Goal: Task Accomplishment & Management: Manage account settings

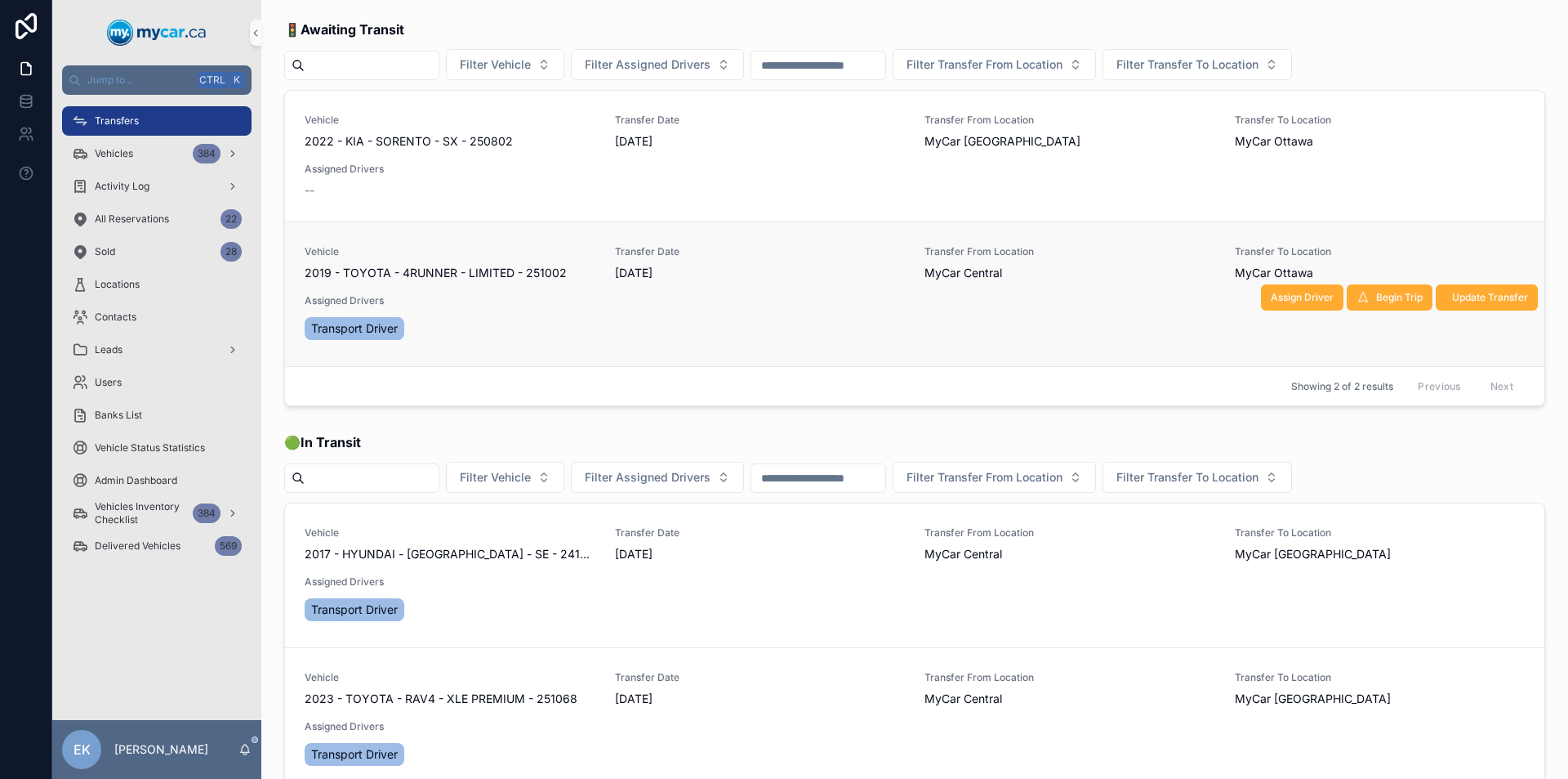
click at [664, 290] on div "Vehicle 2019 - TOYOTA - 4RUNNER - LIMITED - 251002 Transfer Date [DATE] Transfe…" at bounding box center [915, 293] width 1220 height 98
click at [1454, 300] on span "Update Transfer" at bounding box center [1490, 296] width 76 height 13
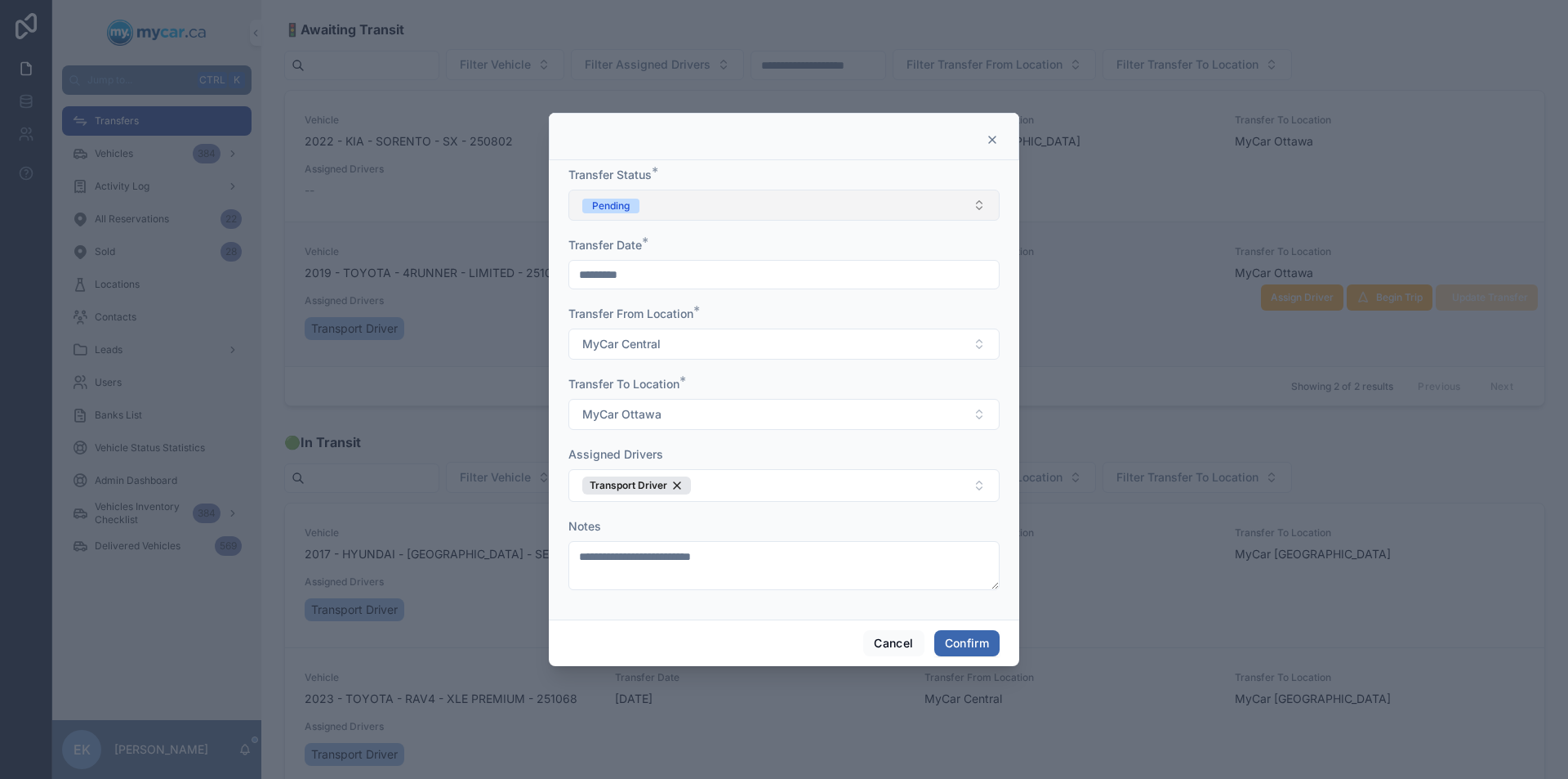
click at [978, 207] on button "Pending" at bounding box center [784, 205] width 431 height 31
click at [616, 316] on div "Completed" at bounding box center [614, 319] width 50 height 15
click at [984, 641] on button "Confirm" at bounding box center [966, 642] width 65 height 26
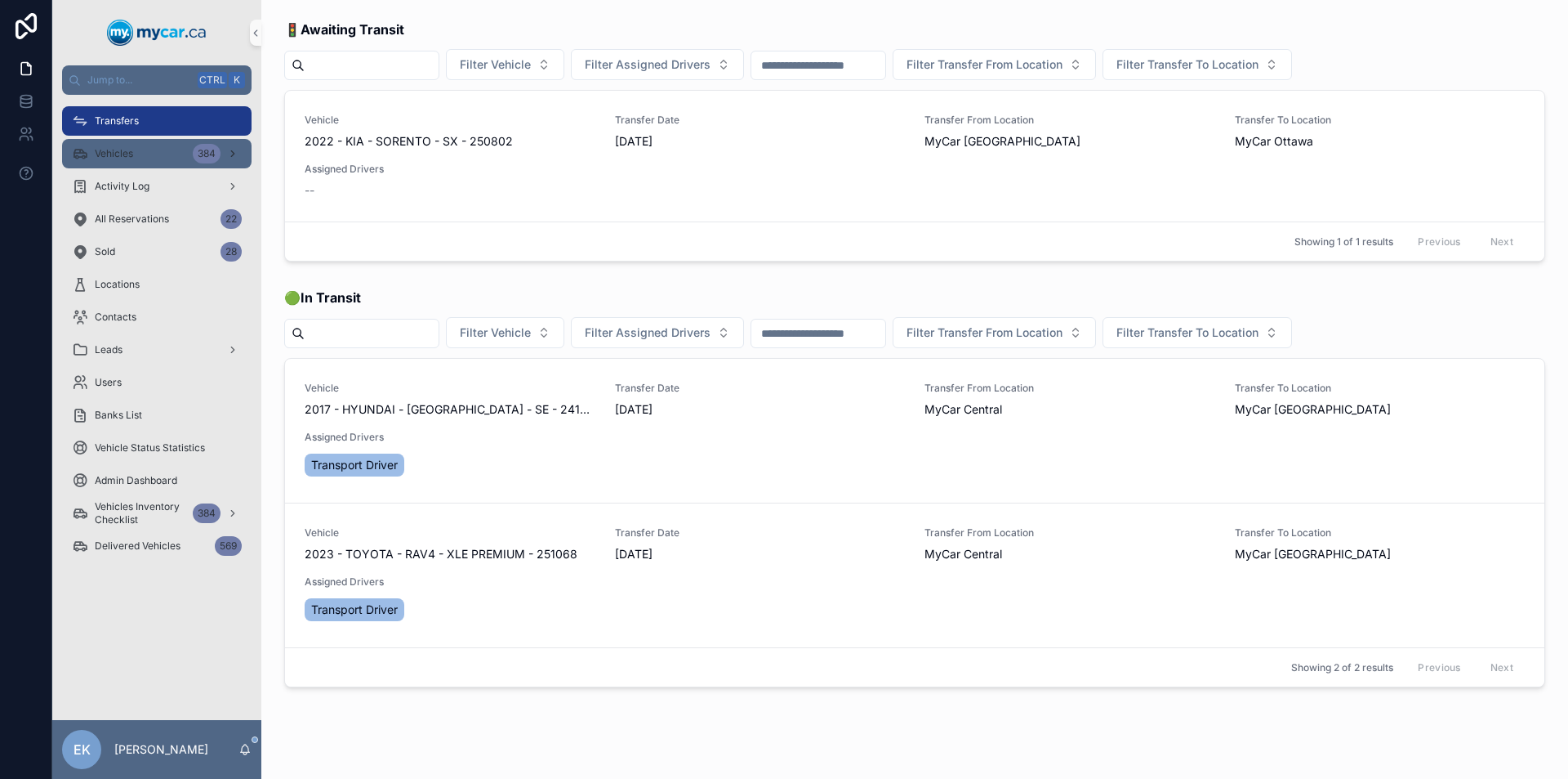
click at [198, 156] on div "384" at bounding box center [207, 153] width 28 height 19
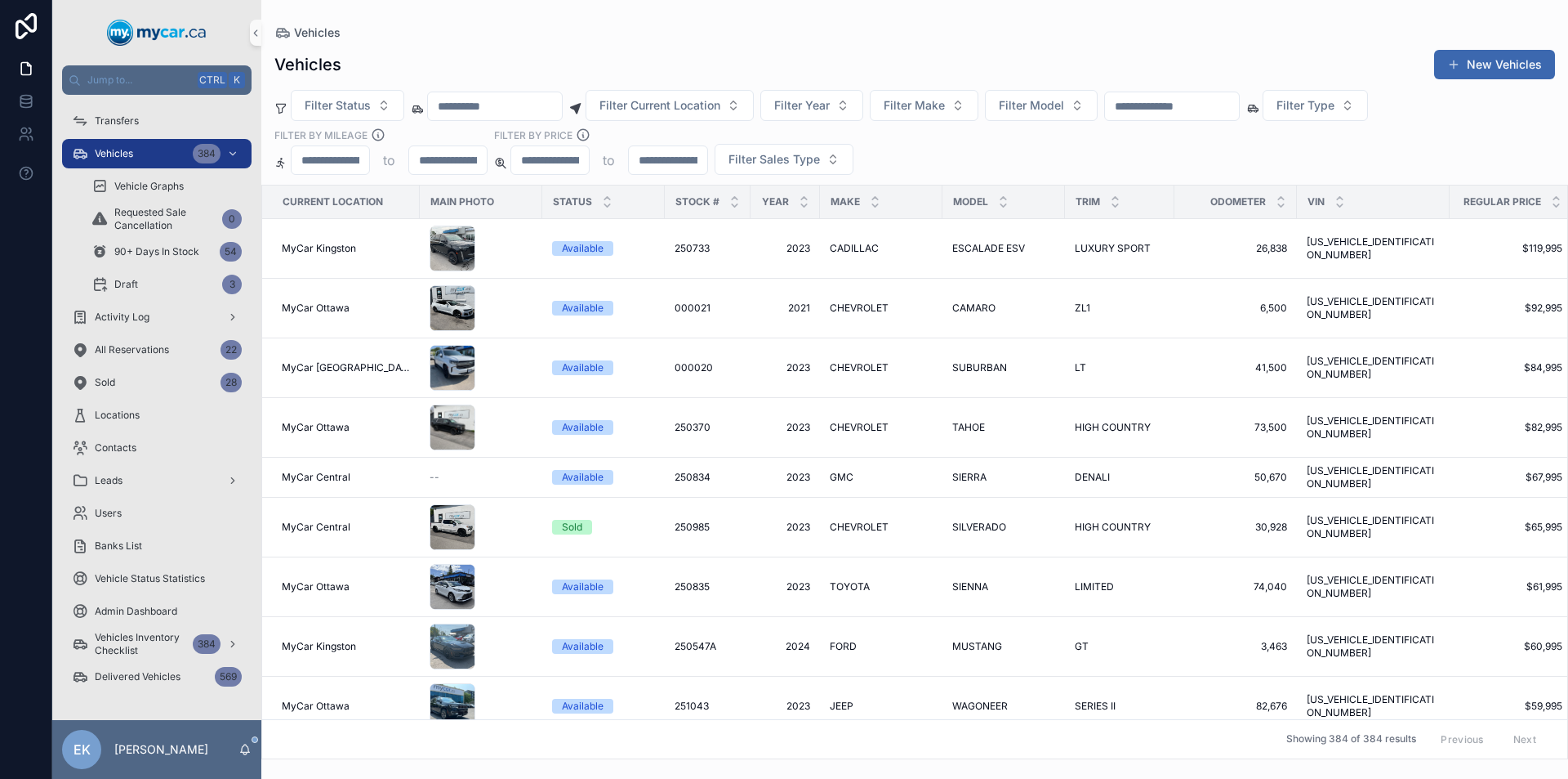
click at [1201, 105] on input "scrollable content" at bounding box center [1172, 107] width 134 height 23
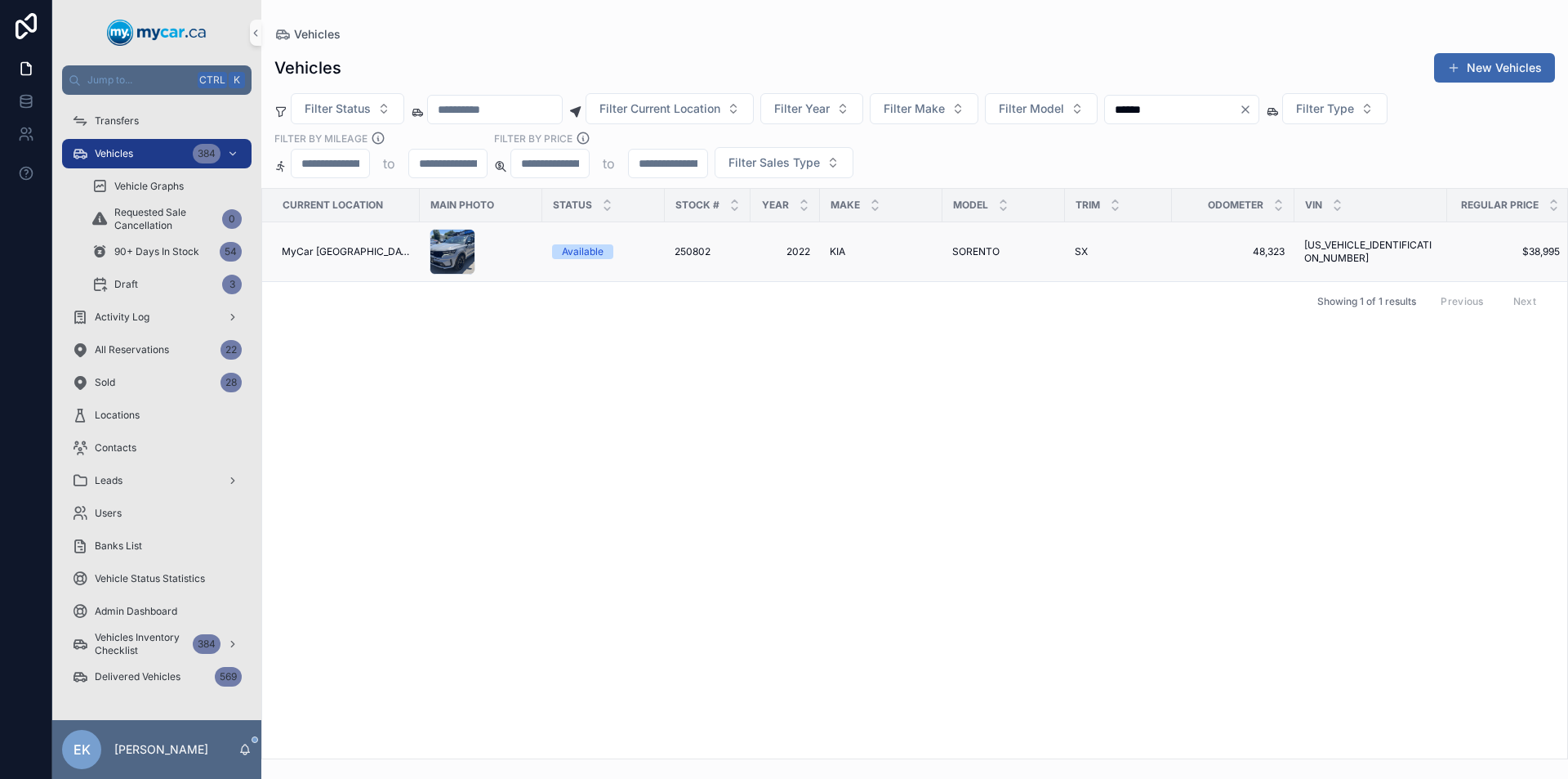
type input "******"
click at [958, 253] on span "SORENTO" at bounding box center [976, 251] width 48 height 13
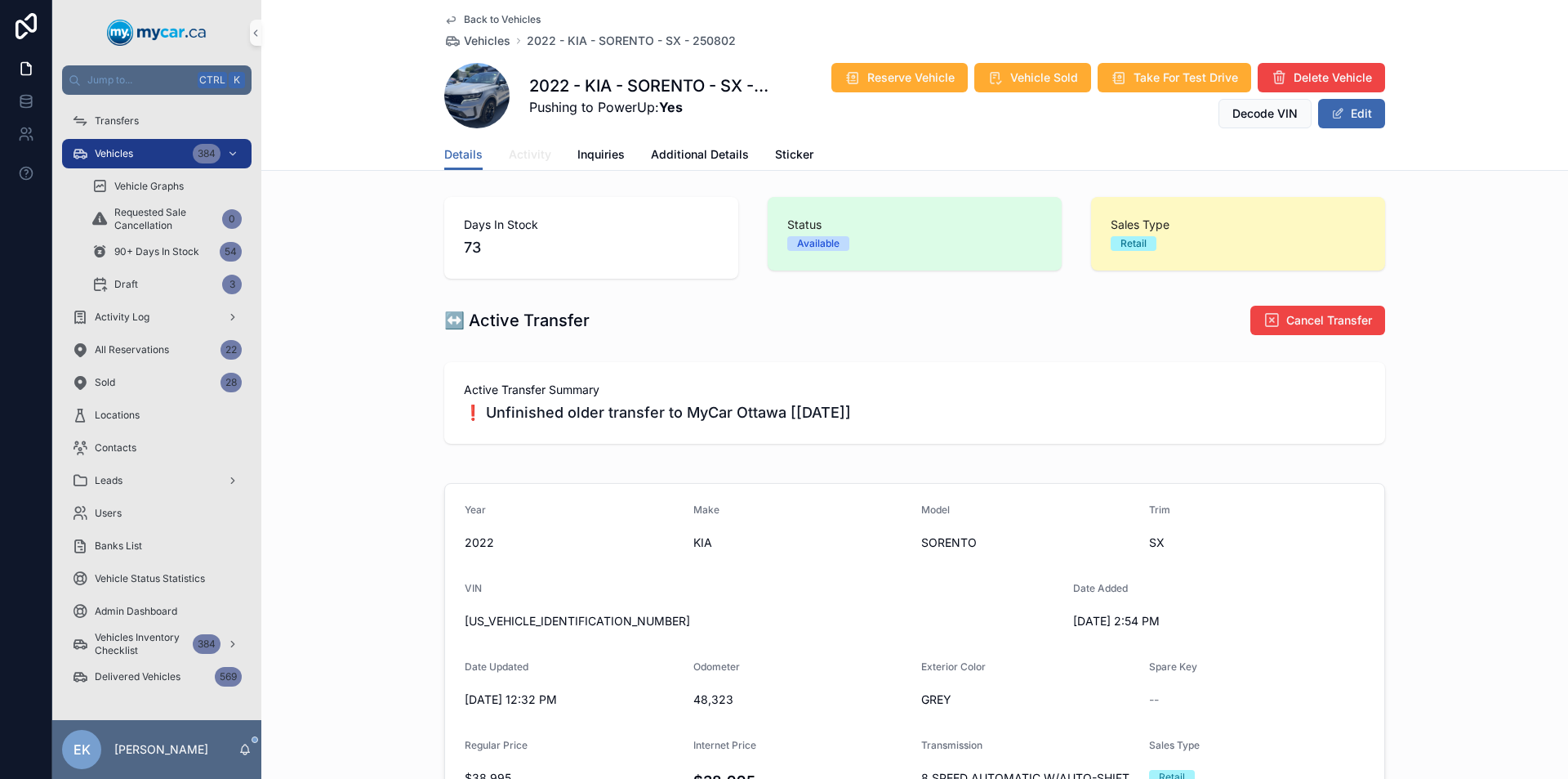
click at [519, 160] on span "Activity" at bounding box center [530, 154] width 43 height 17
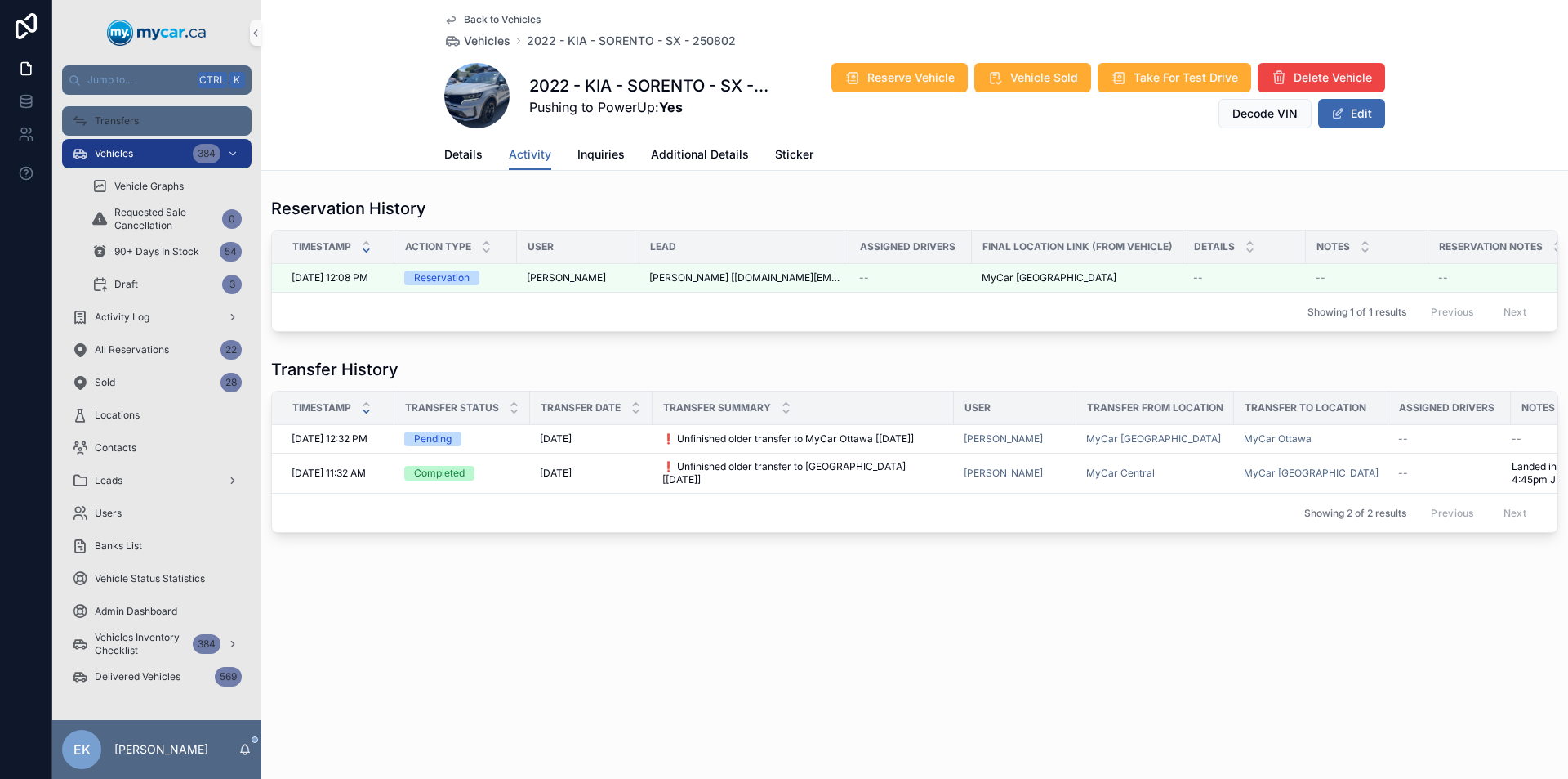
click at [126, 122] on span "Transfers" at bounding box center [117, 120] width 44 height 13
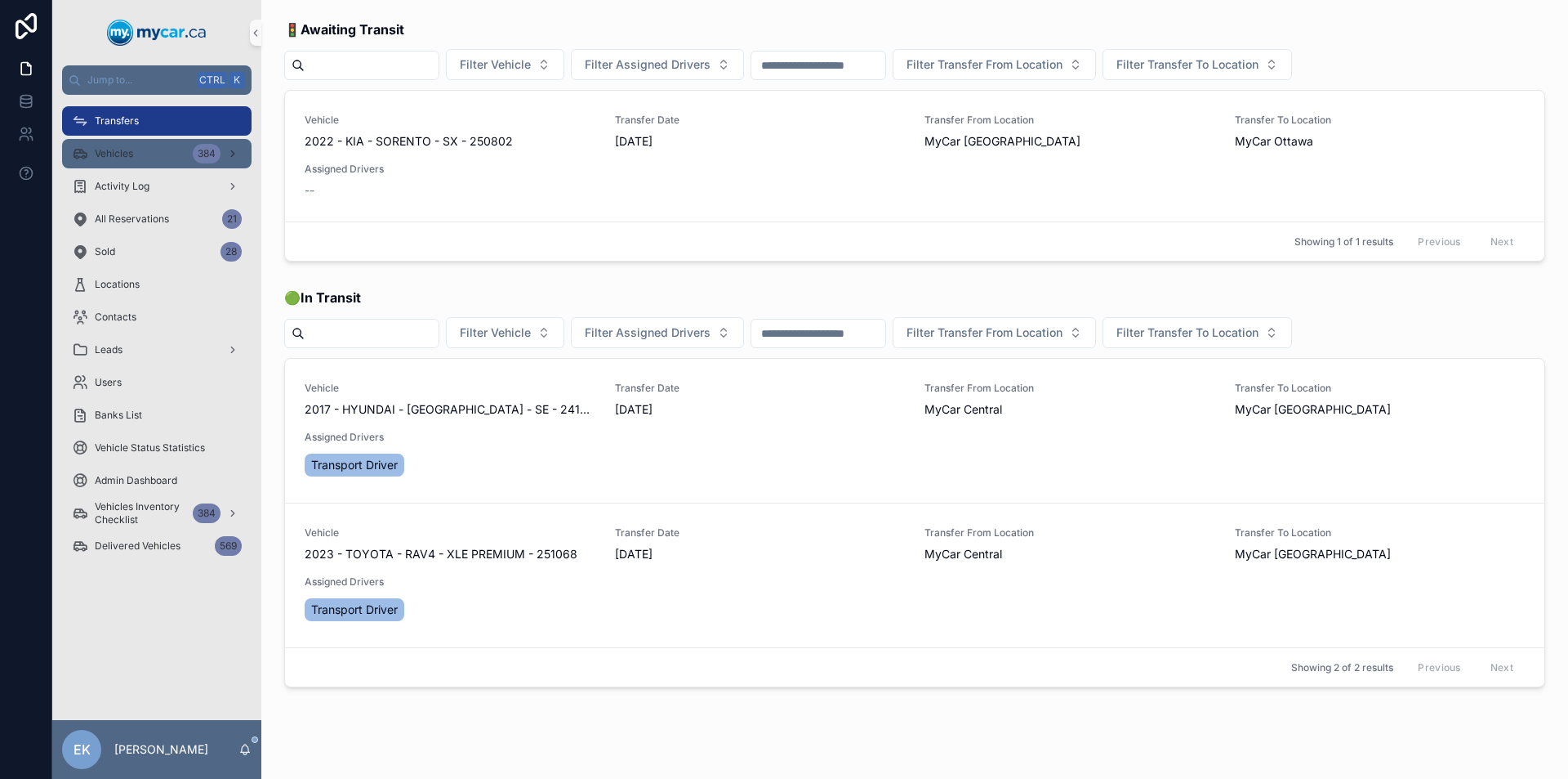
click at [162, 151] on div "Vehicles 384" at bounding box center [156, 153] width 170 height 26
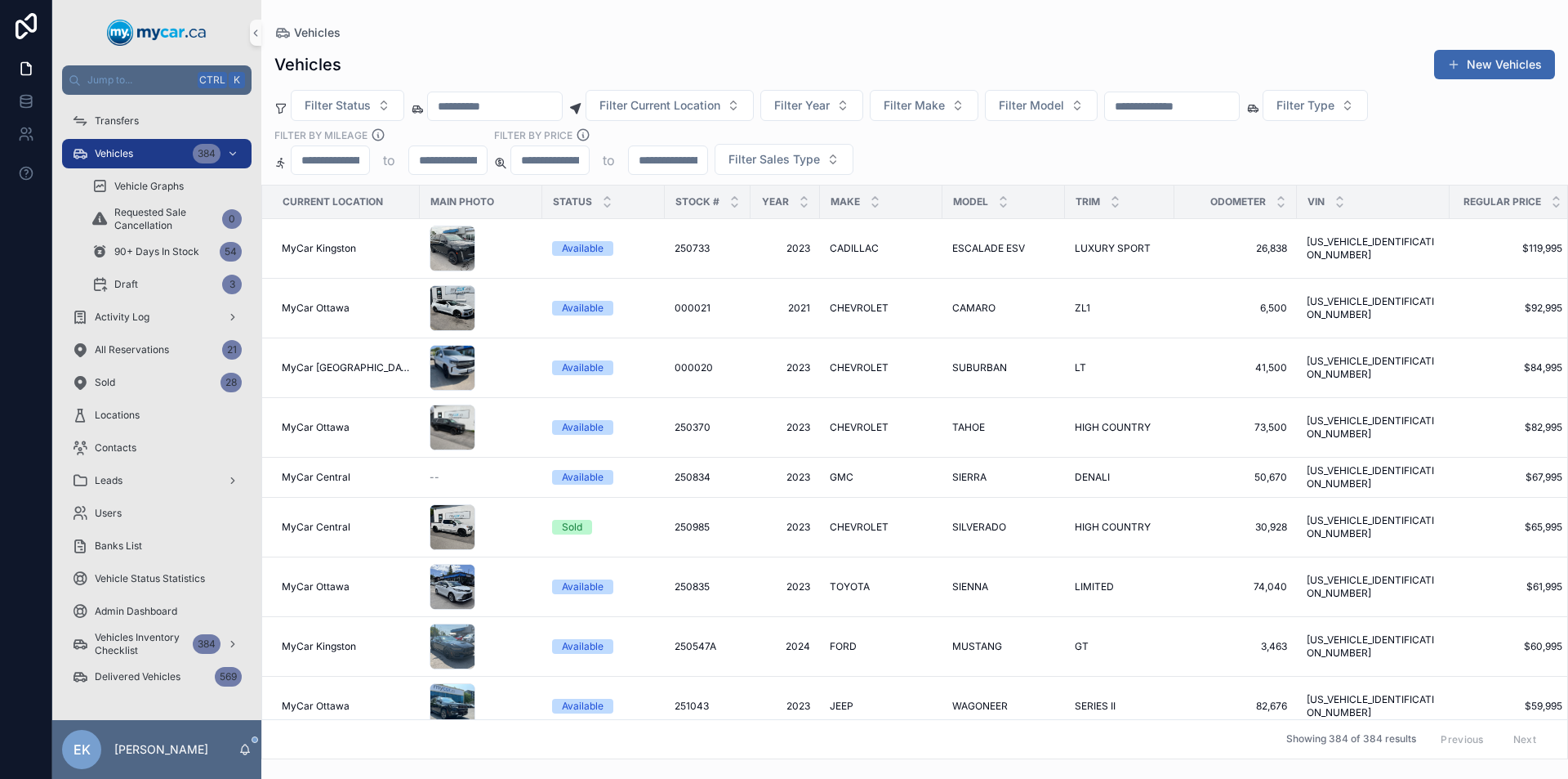
click at [1179, 107] on input "scrollable content" at bounding box center [1172, 107] width 134 height 23
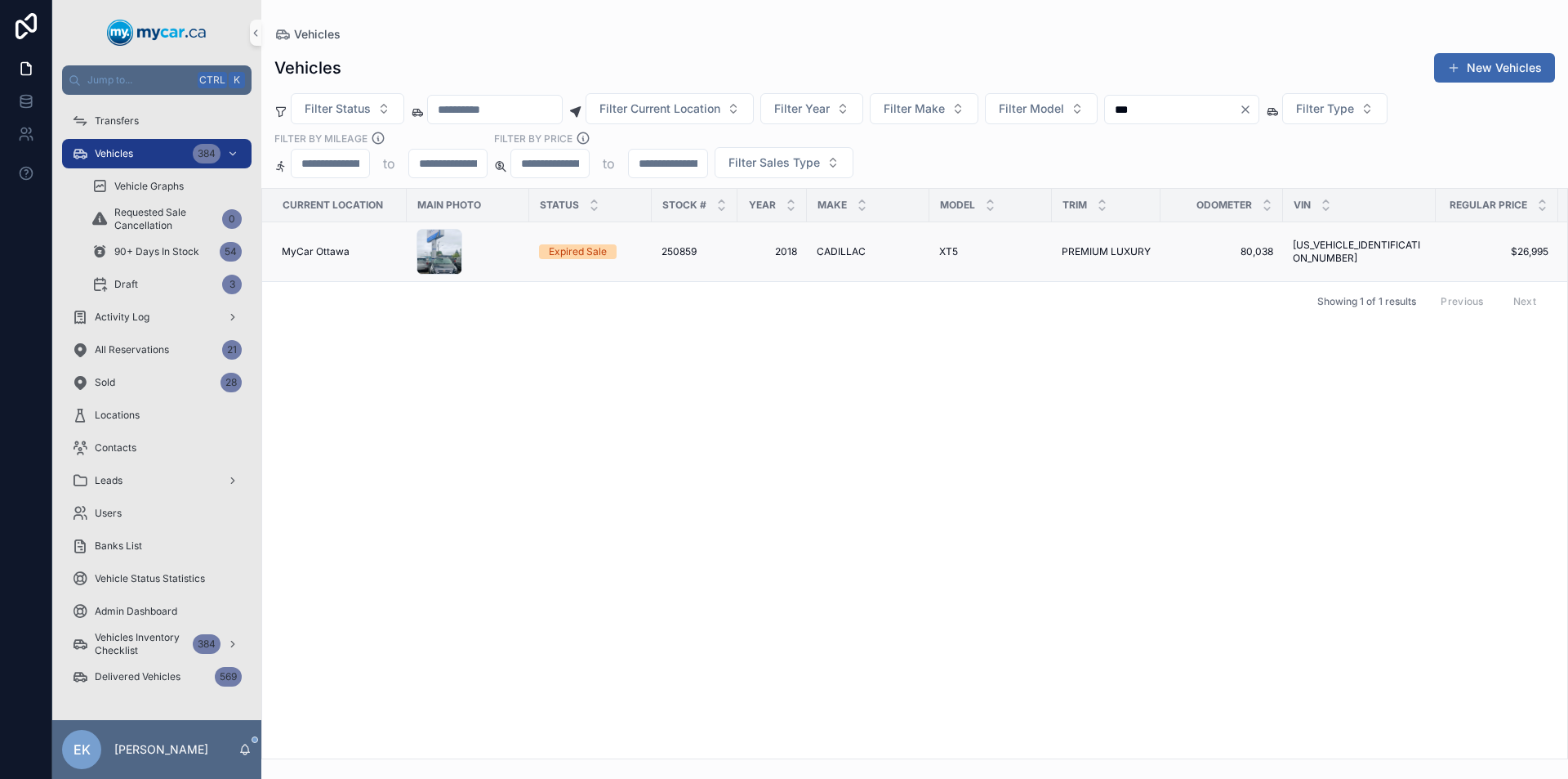
type input "***"
click at [848, 254] on span "CADILLAC" at bounding box center [841, 251] width 49 height 13
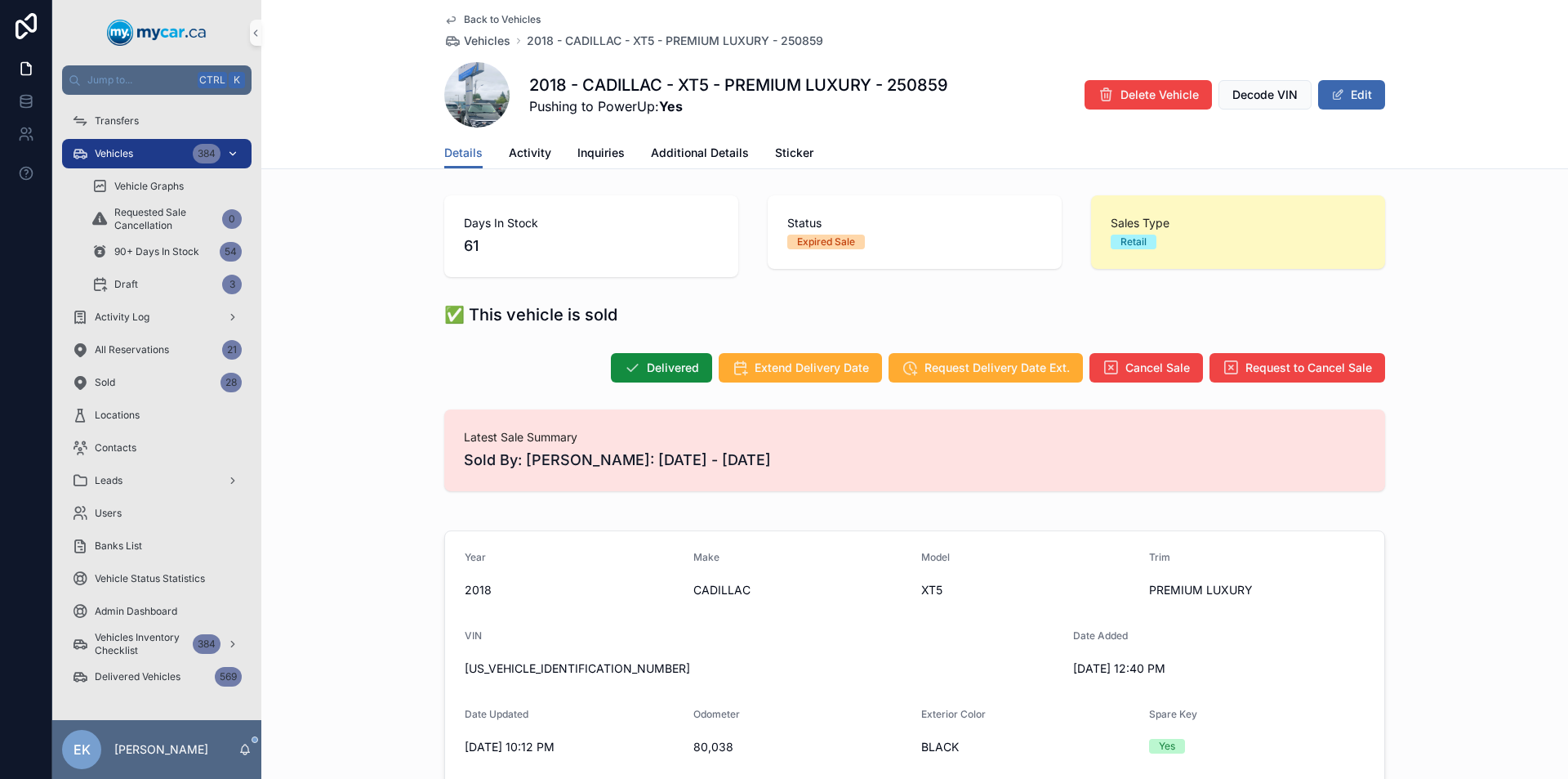
click at [127, 153] on span "Vehicles" at bounding box center [115, 152] width 39 height 13
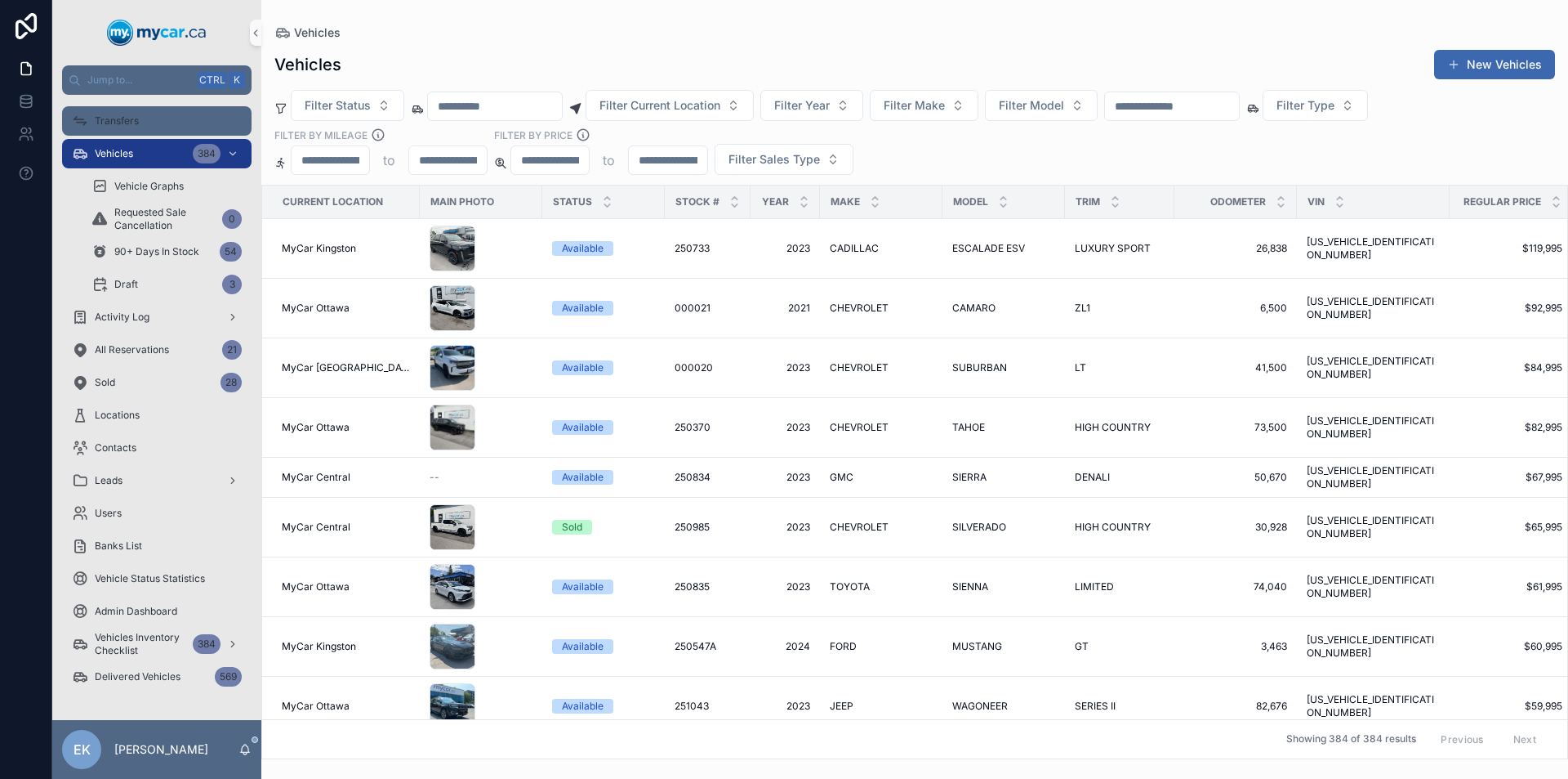
click at [127, 118] on span "Transfers" at bounding box center [117, 120] width 44 height 13
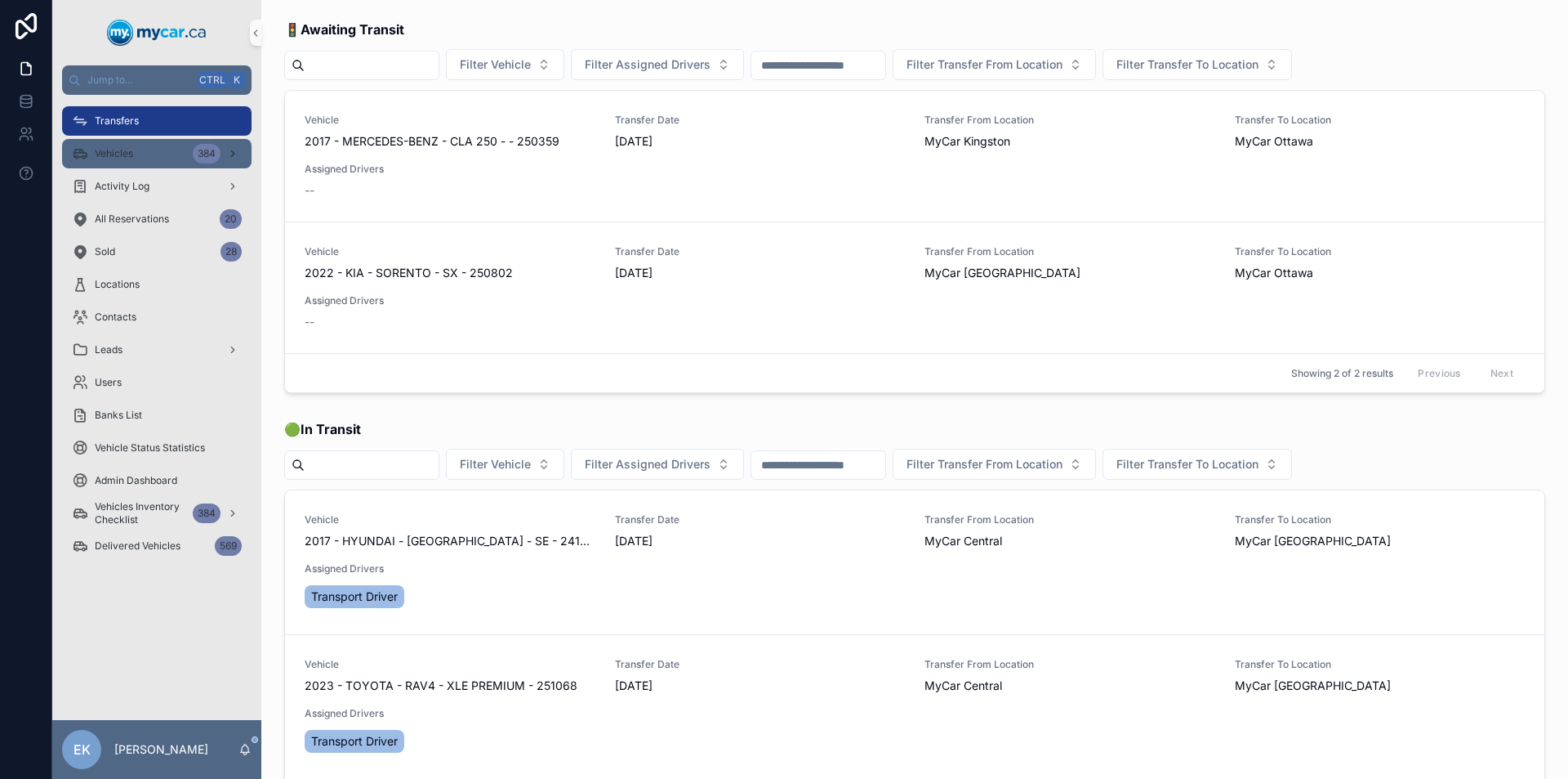
click at [169, 148] on div "Vehicles 384" at bounding box center [156, 153] width 170 height 26
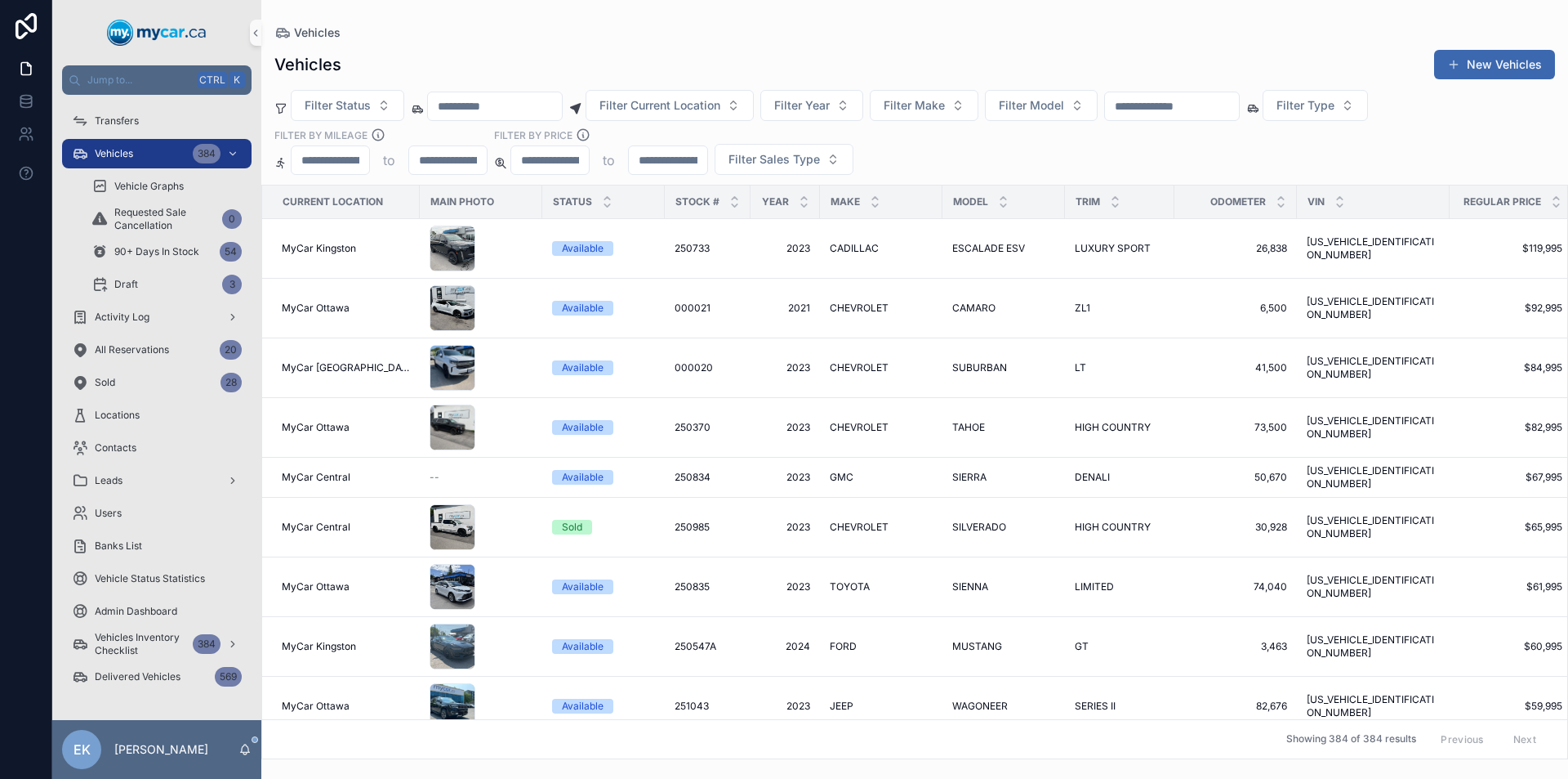
click at [1224, 116] on input "scrollable content" at bounding box center [1172, 107] width 134 height 23
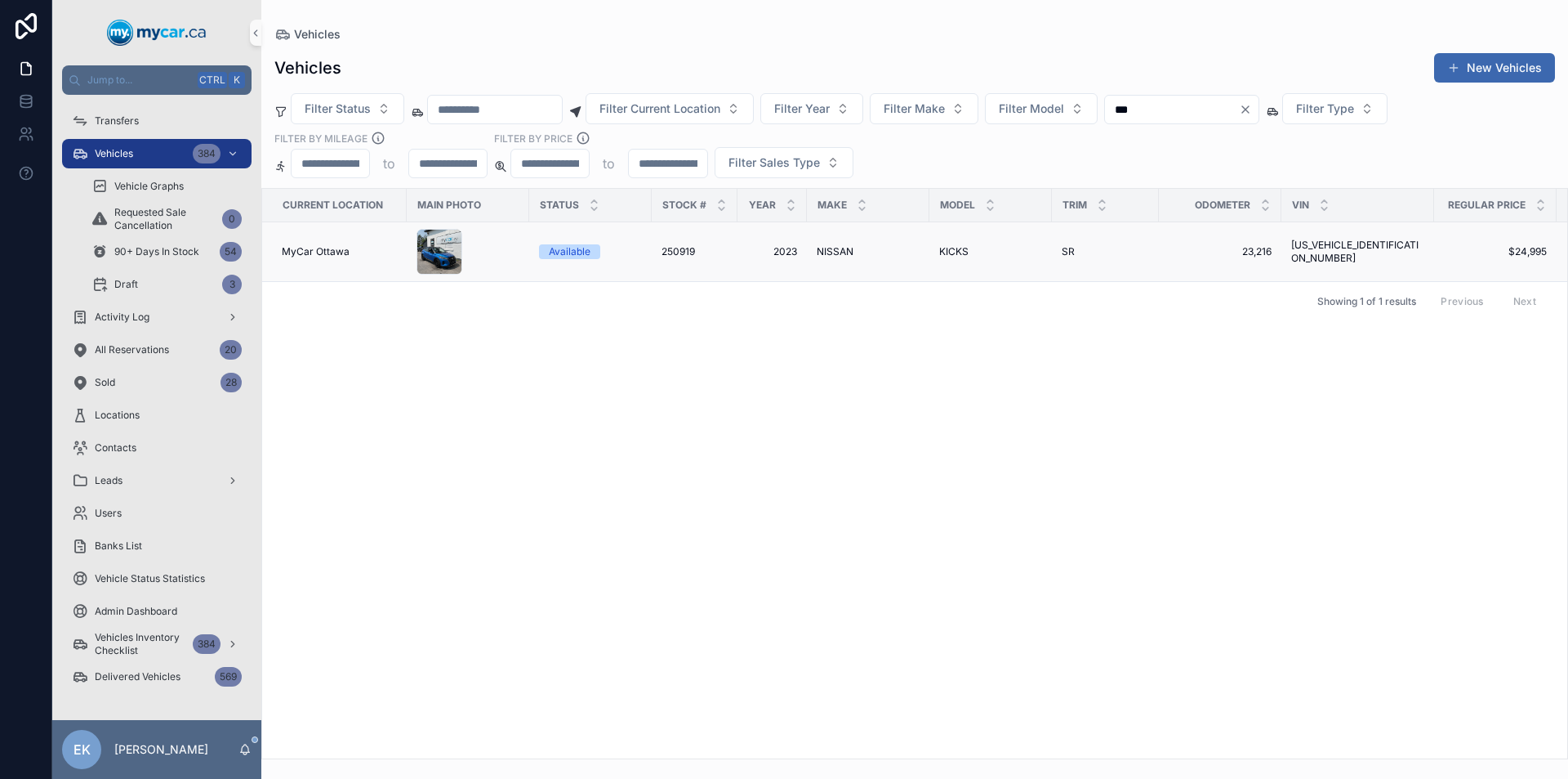
type input "***"
click at [840, 250] on span "NISSAN" at bounding box center [835, 251] width 37 height 13
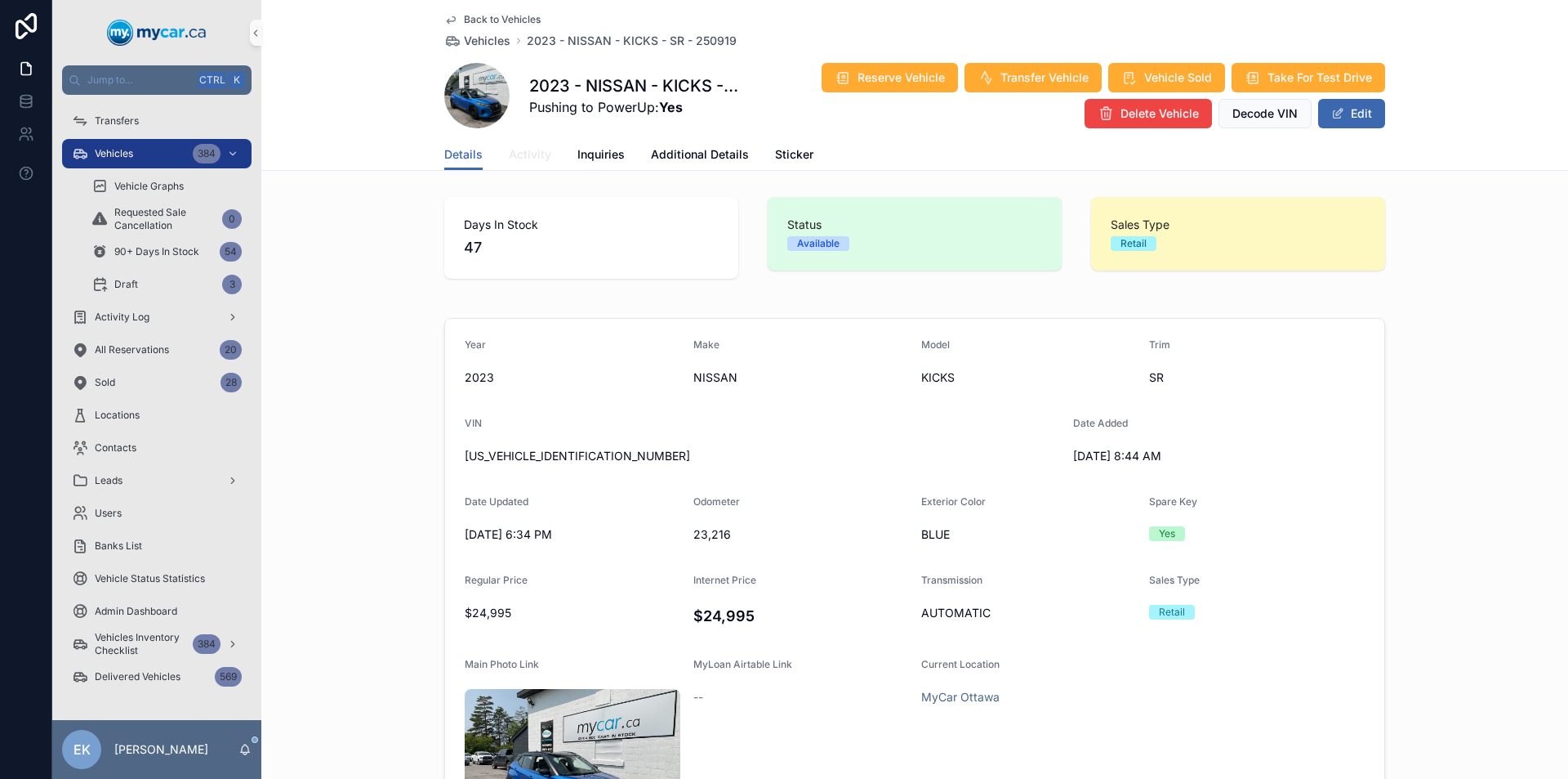
click at [516, 152] on span "Activity" at bounding box center [530, 154] width 43 height 17
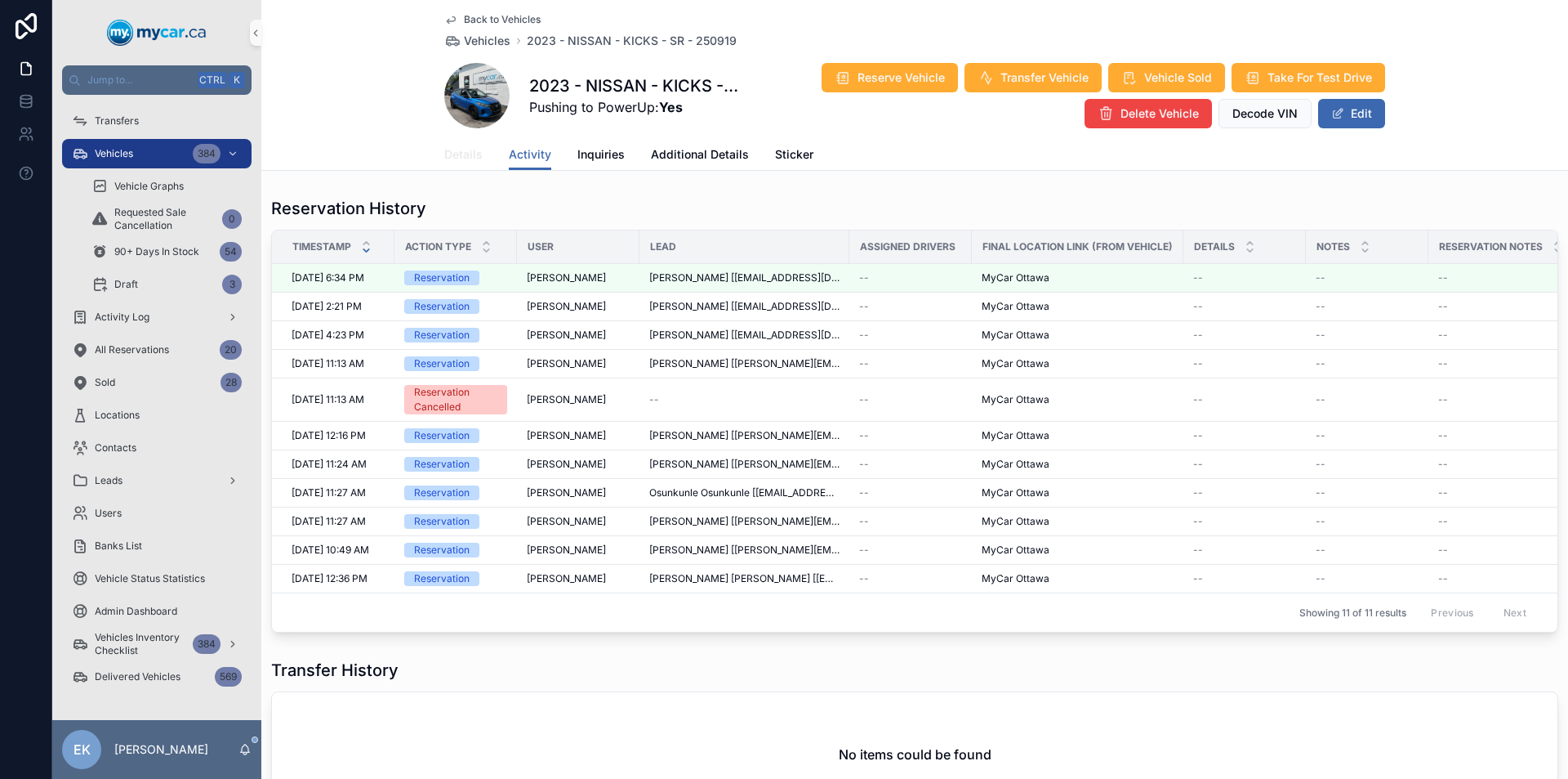
click at [445, 163] on link "Details" at bounding box center [464, 156] width 39 height 33
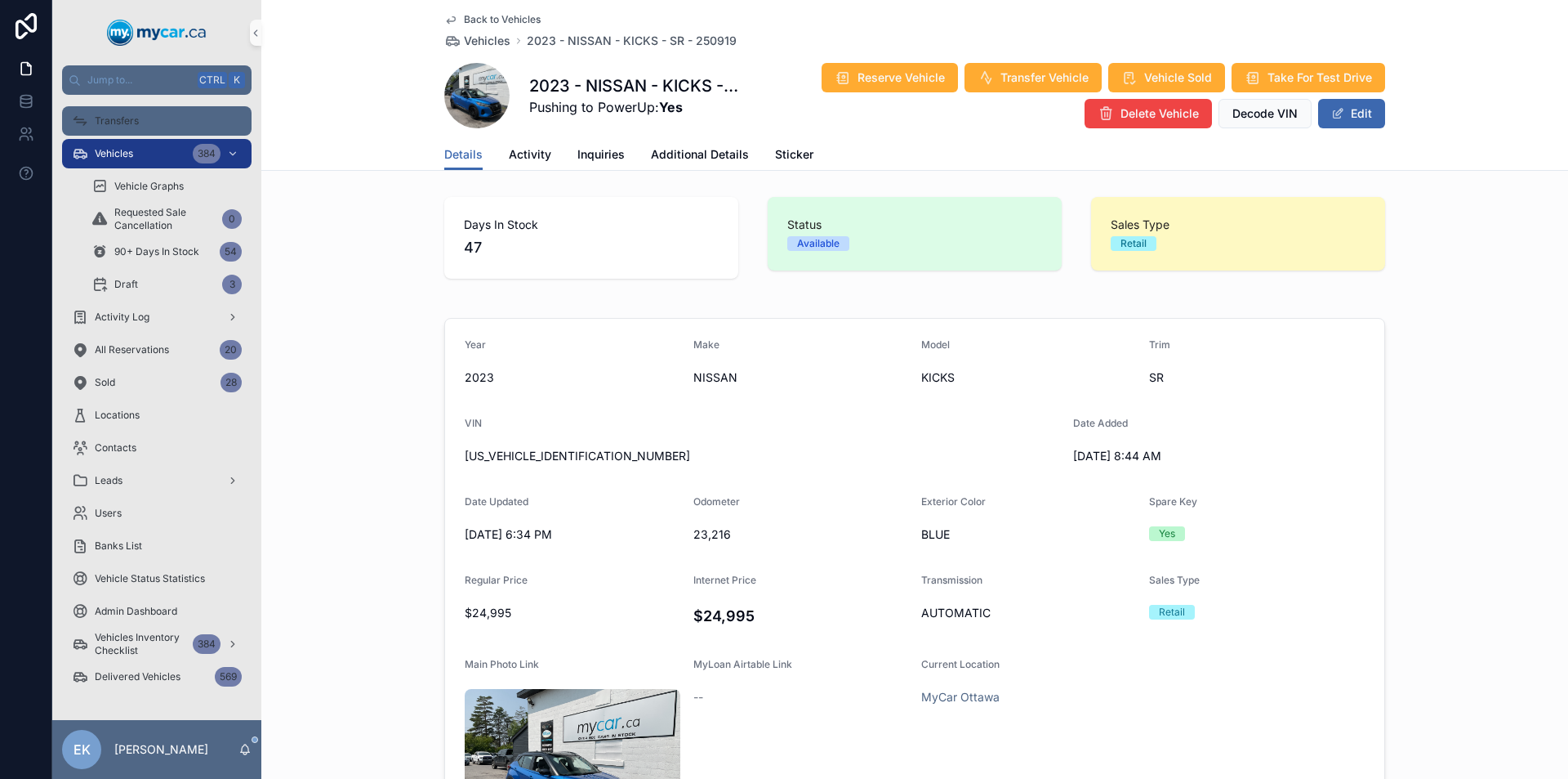
click at [167, 125] on div "Transfers" at bounding box center [156, 120] width 170 height 26
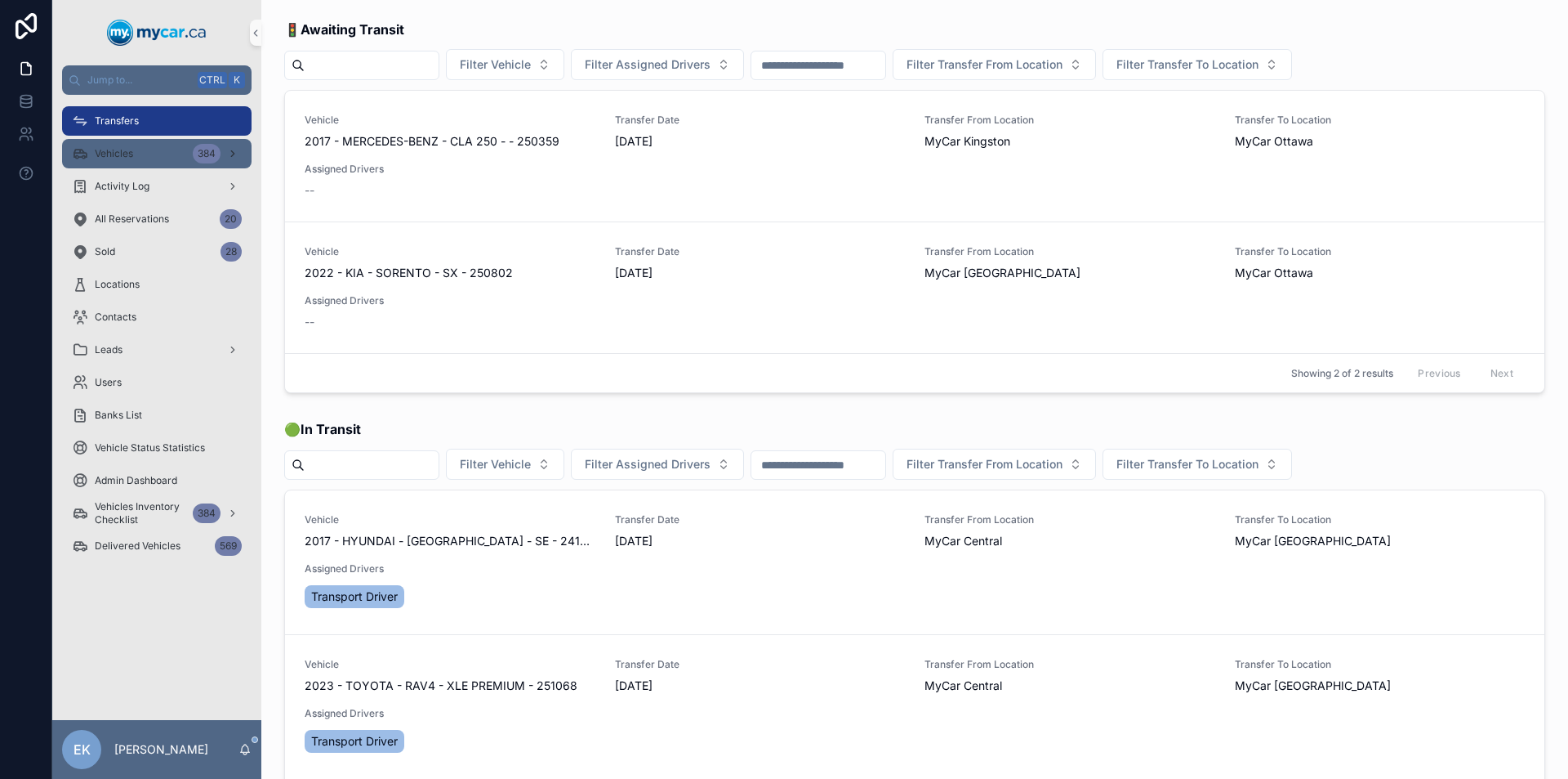
click at [166, 151] on div "Vehicles 384" at bounding box center [156, 153] width 170 height 26
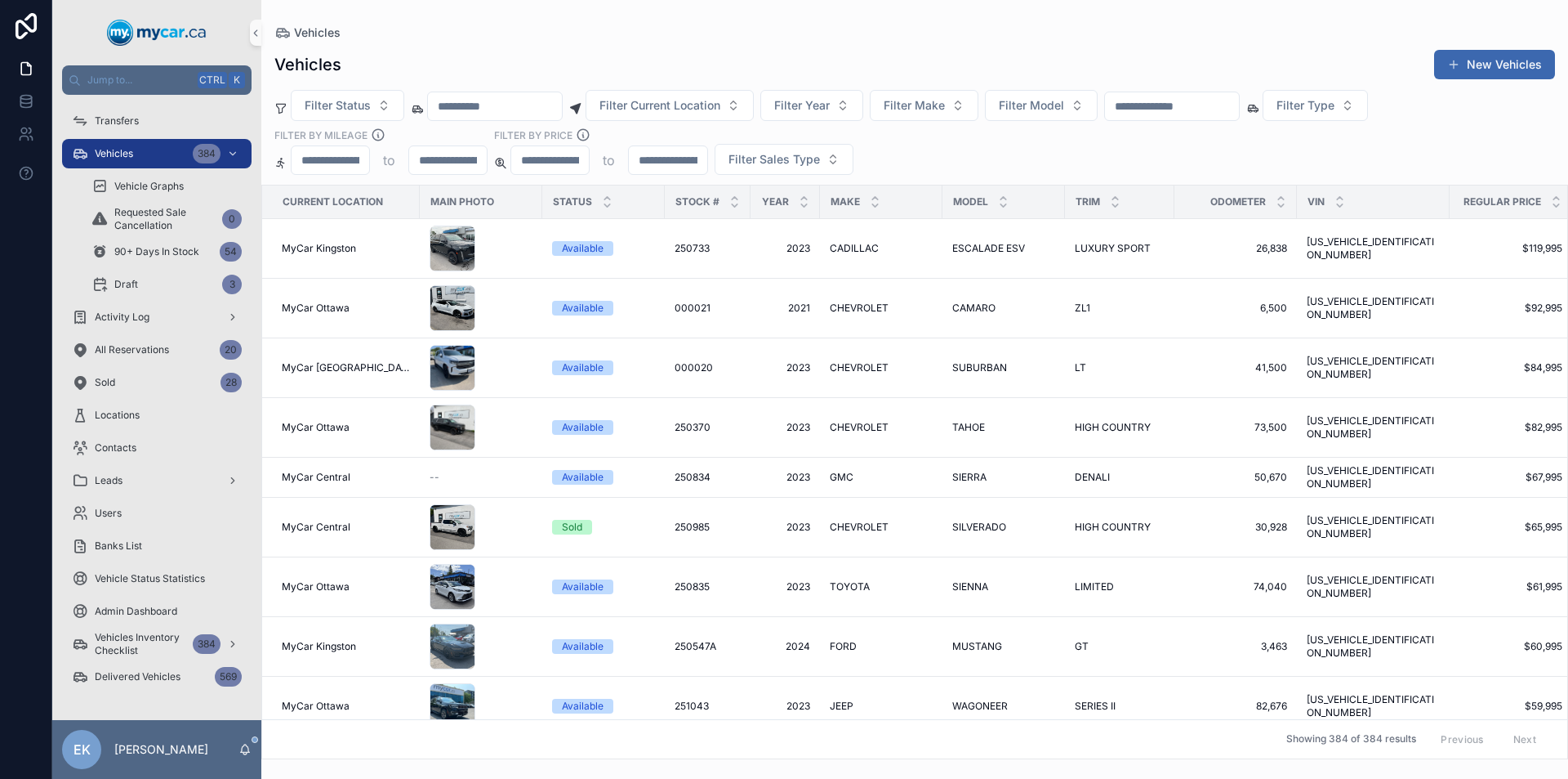
click at [1239, 111] on input "scrollable content" at bounding box center [1172, 107] width 134 height 23
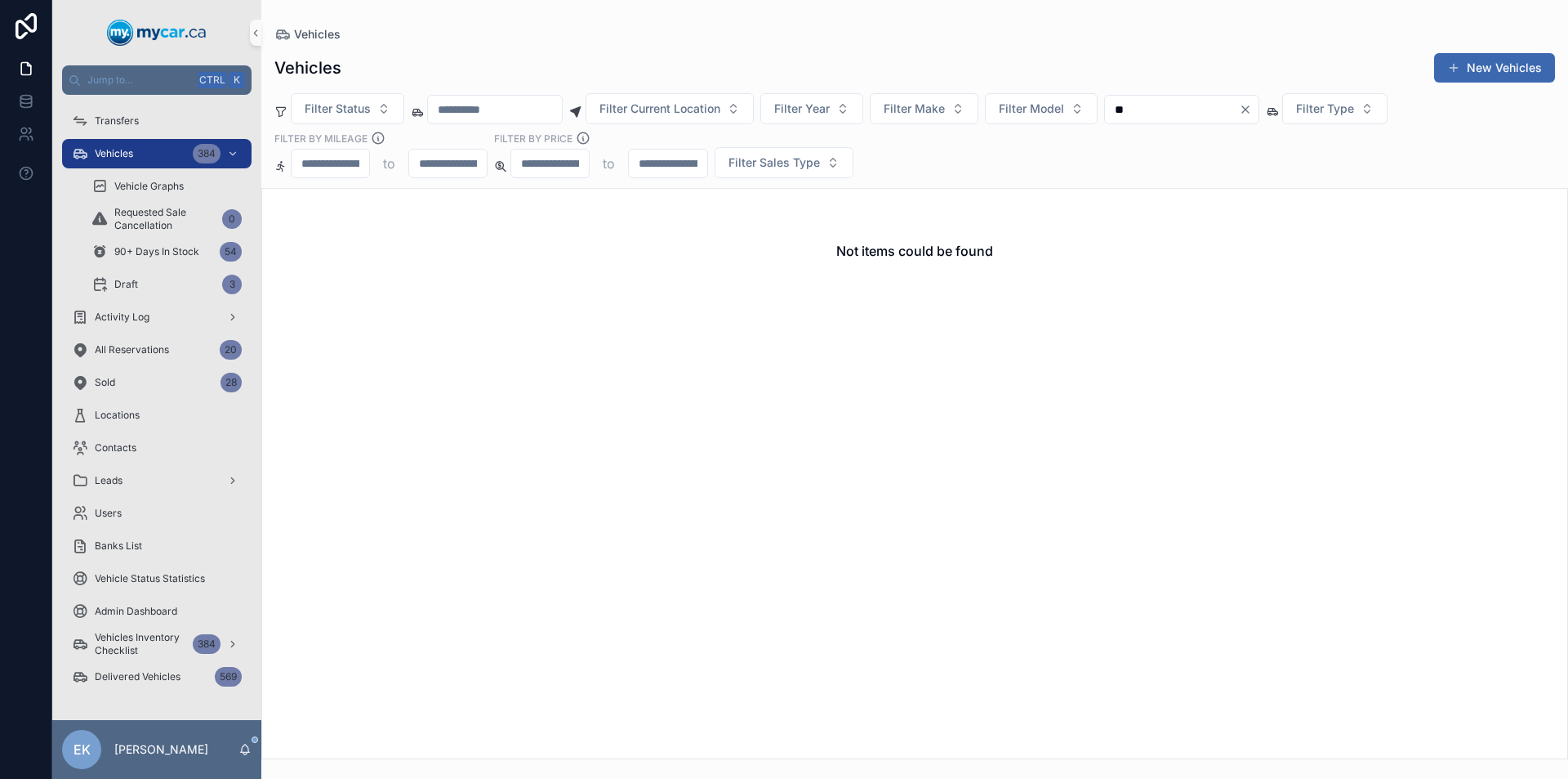
type input "*"
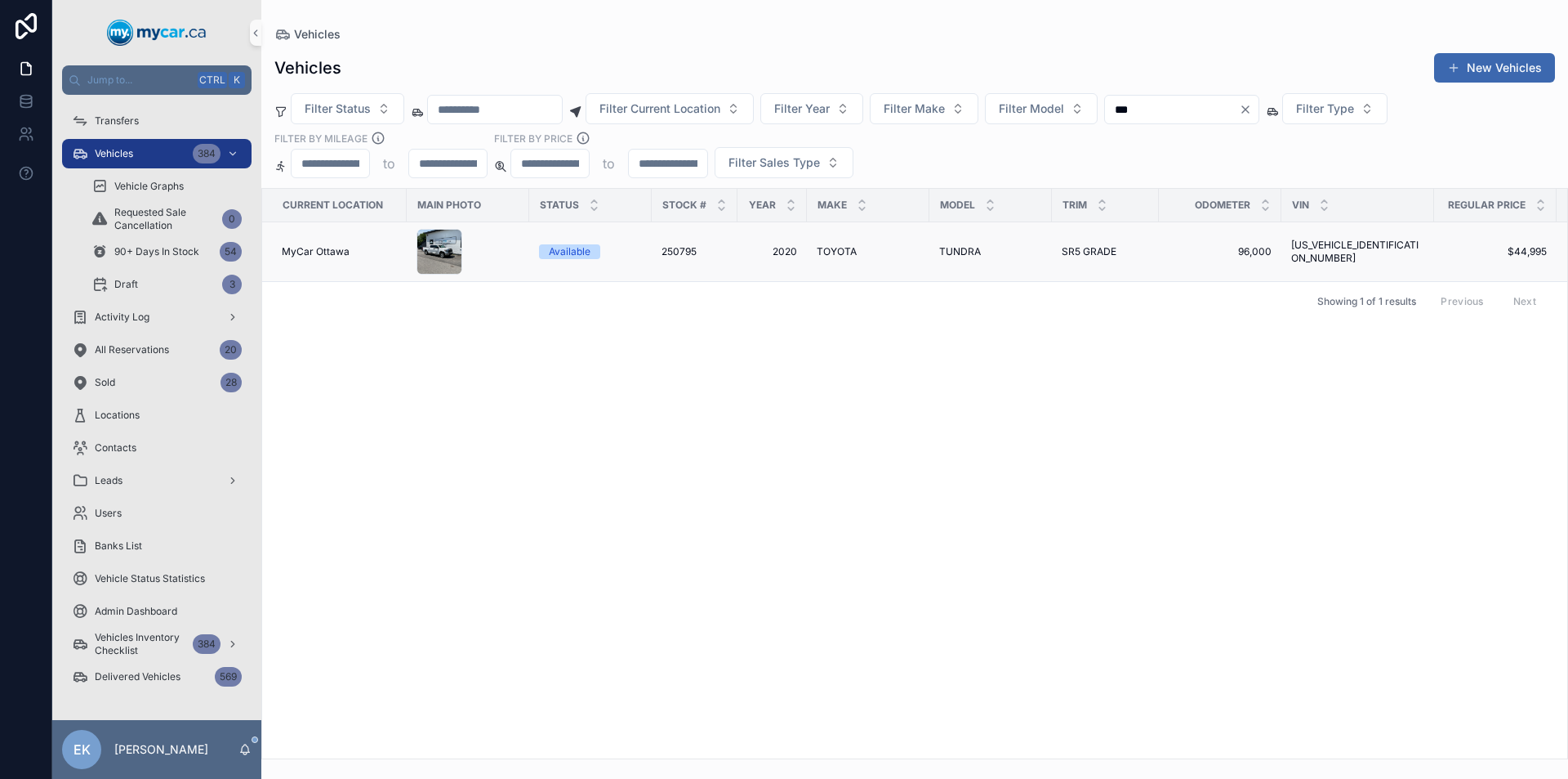
type input "***"
click at [958, 254] on span "TUNDRA" at bounding box center [959, 251] width 42 height 13
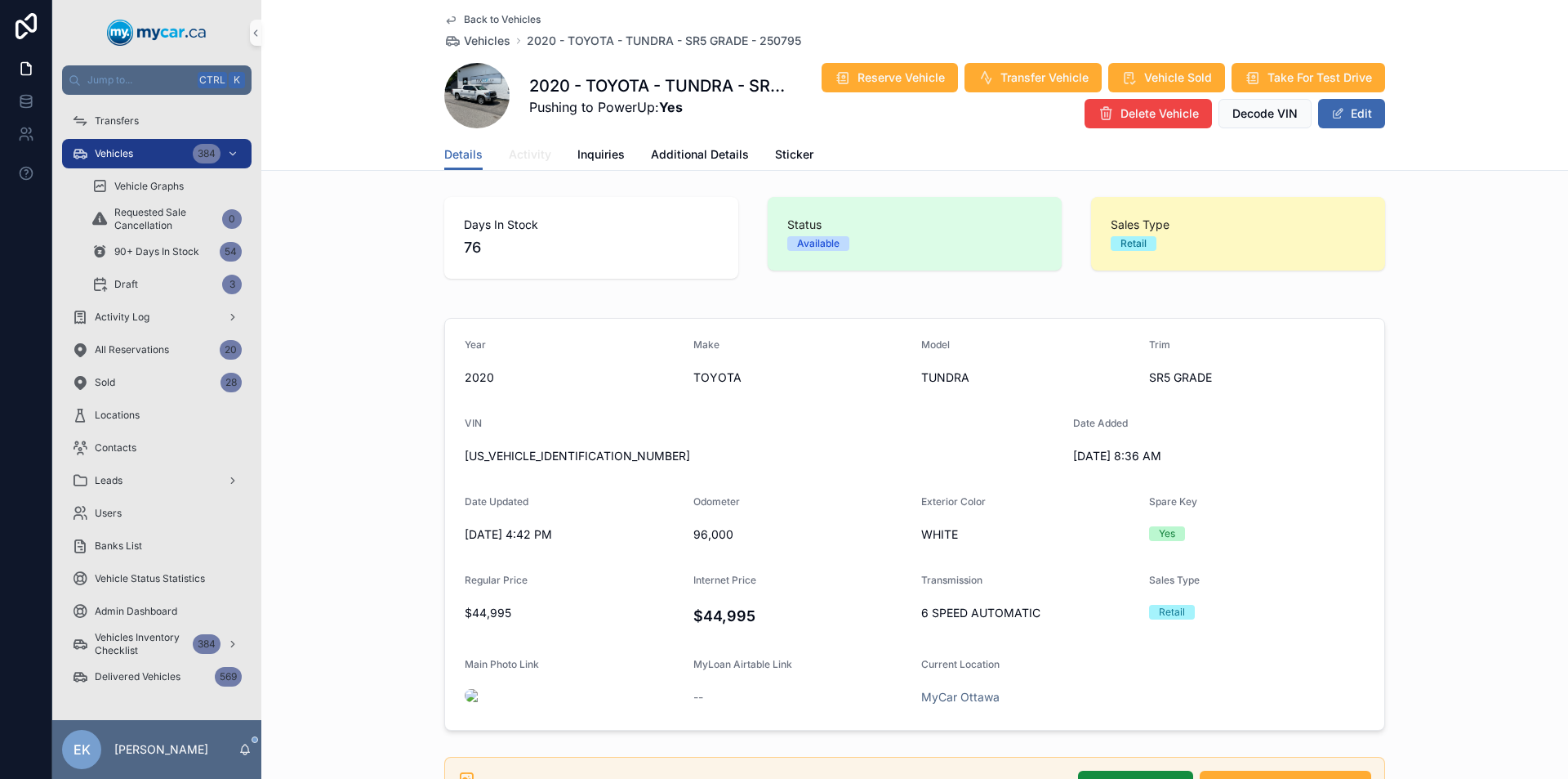
click at [543, 154] on span "Activity" at bounding box center [530, 154] width 43 height 17
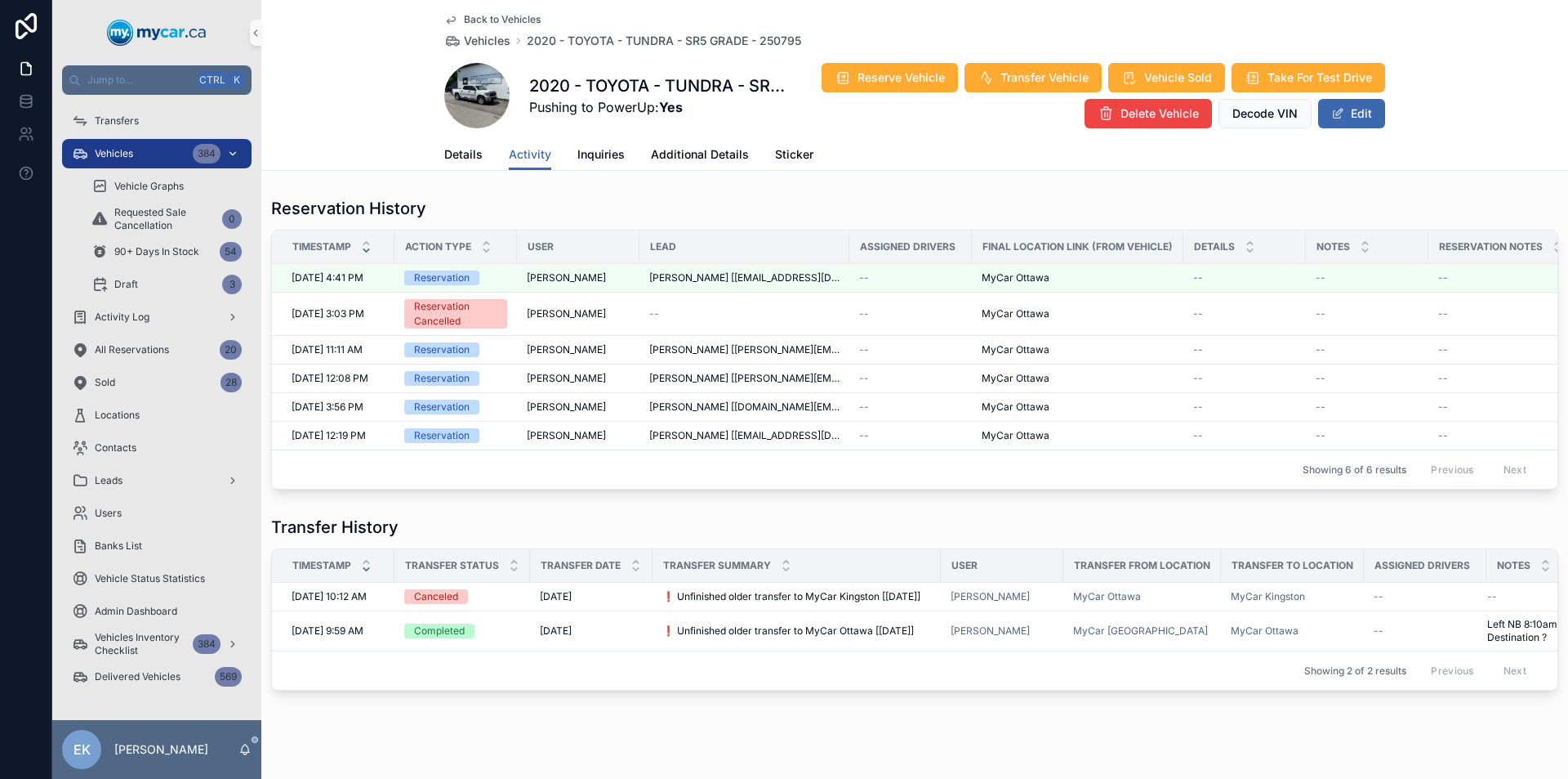
click at [145, 152] on div "Vehicles 384" at bounding box center [156, 153] width 170 height 26
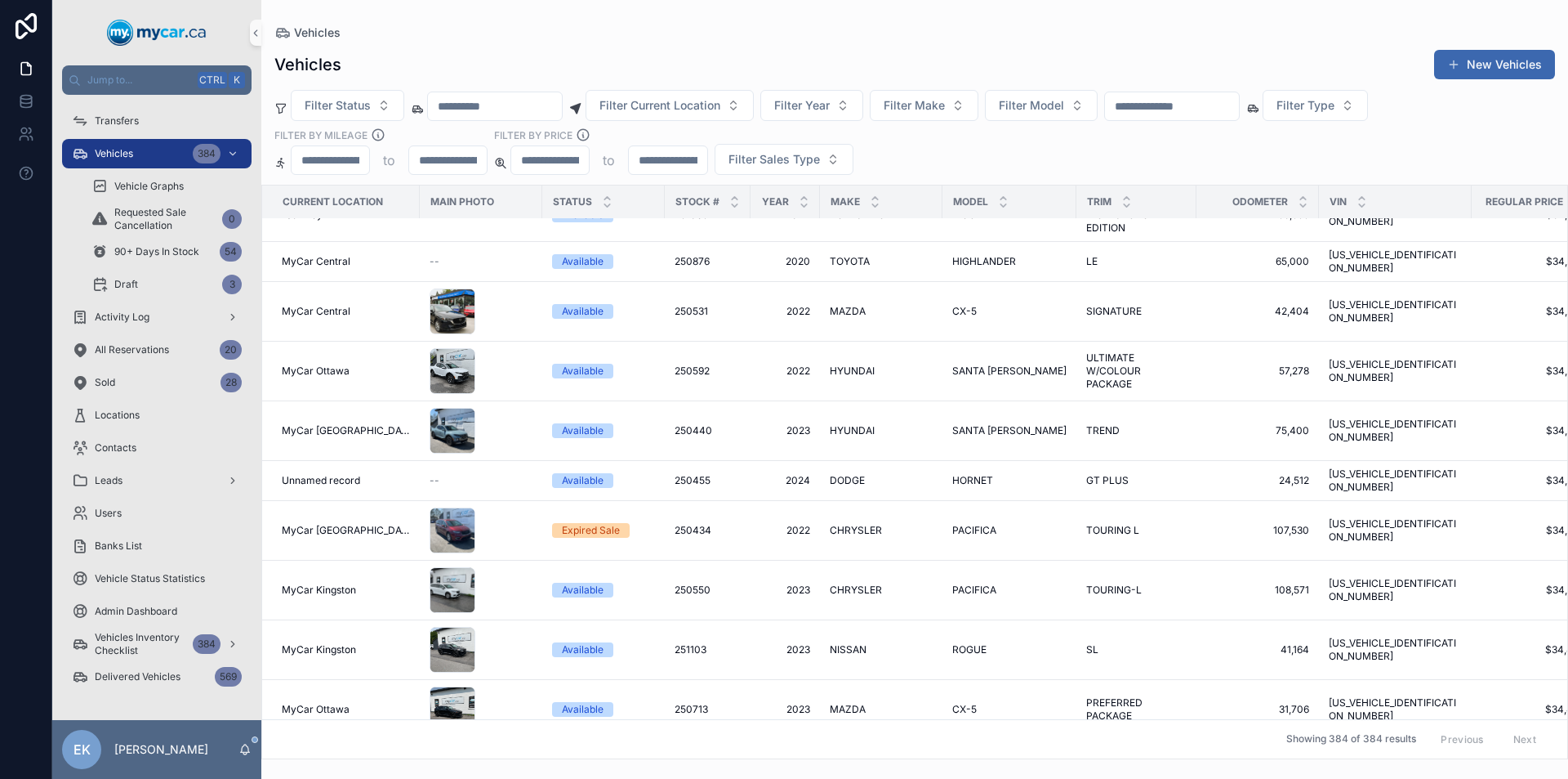
scroll to position [4493, 0]
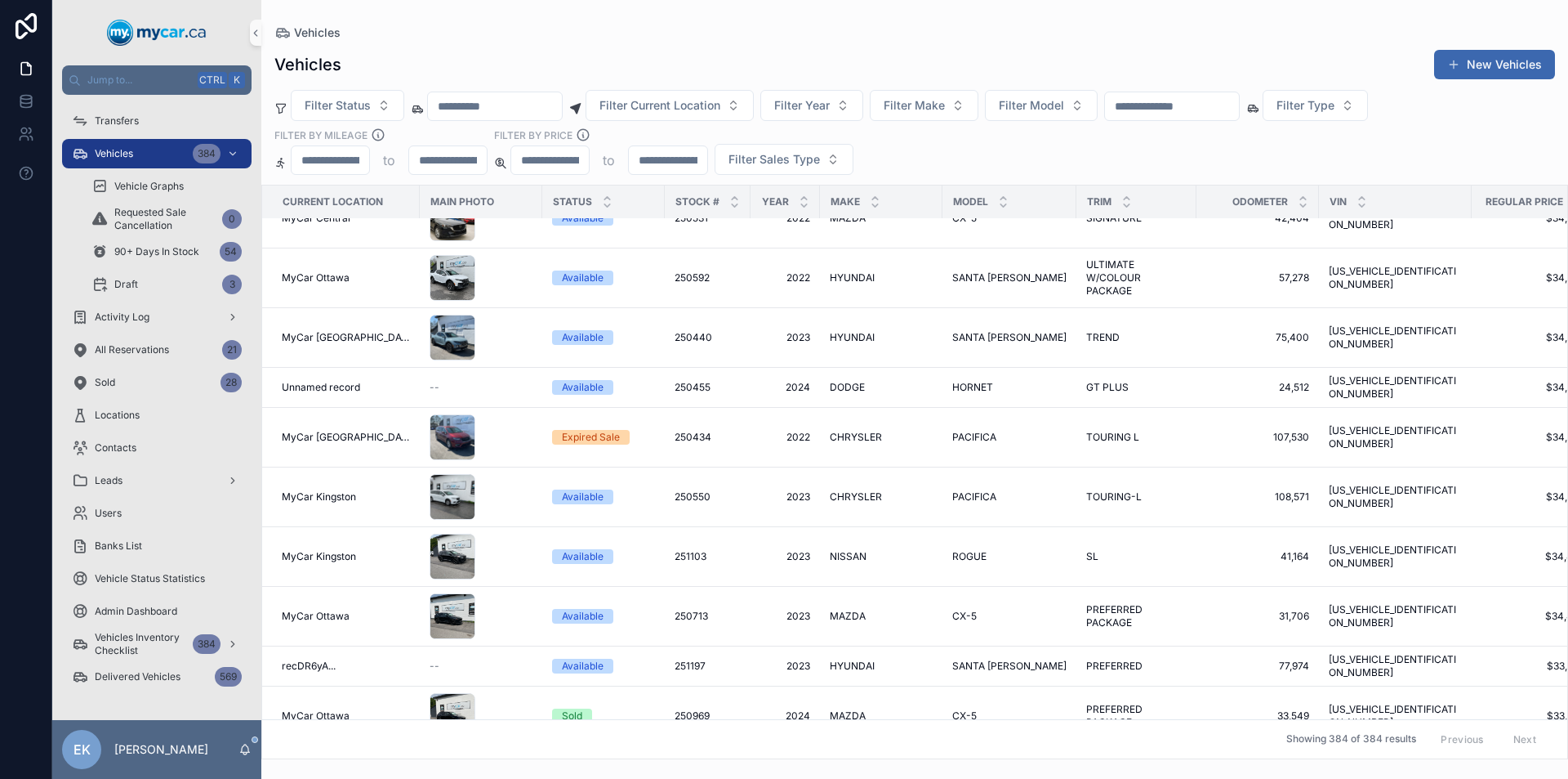
click at [1203, 99] on input "scrollable content" at bounding box center [1172, 107] width 134 height 23
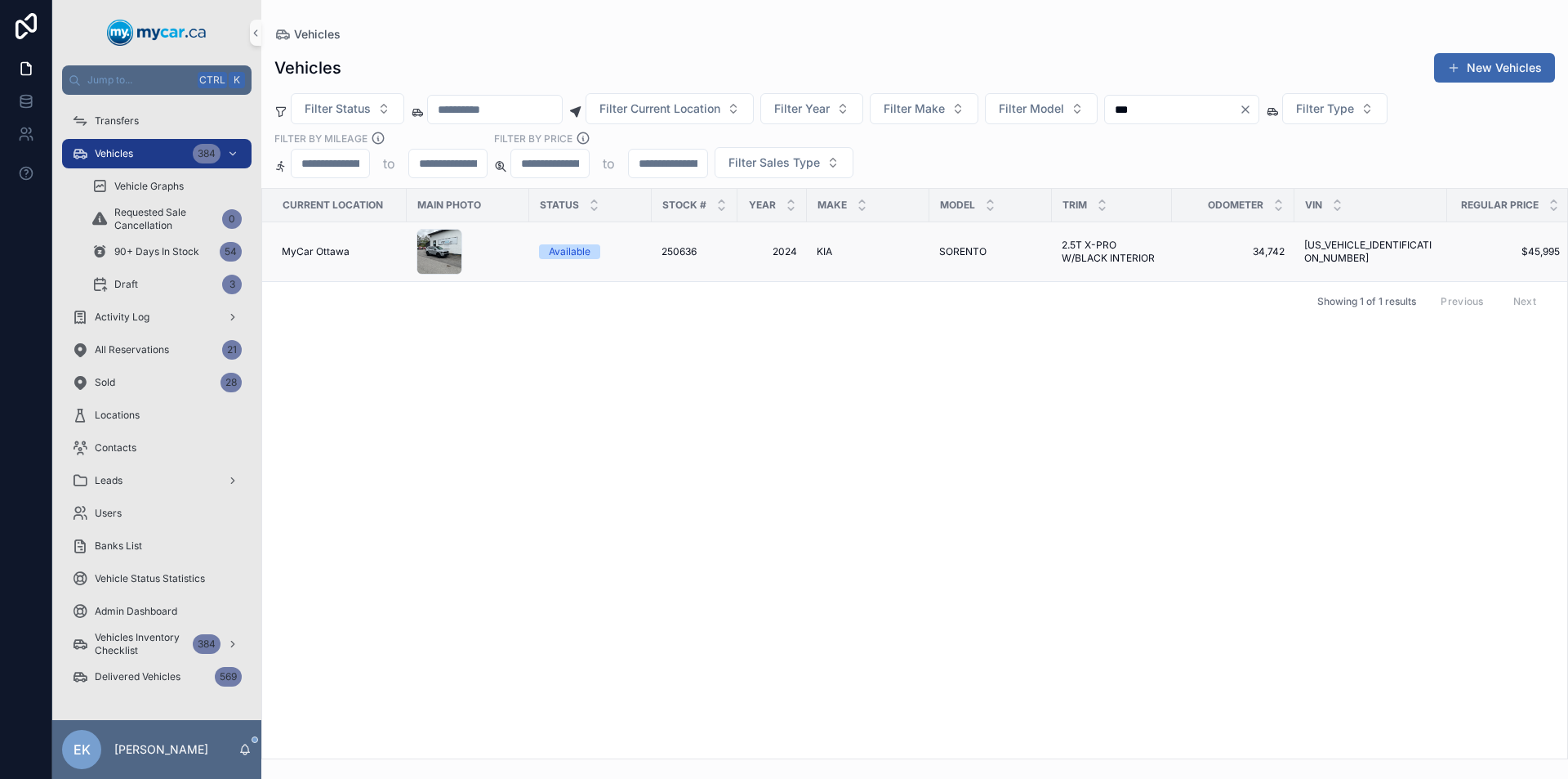
type input "***"
click at [823, 254] on span "KIA" at bounding box center [824, 251] width 16 height 13
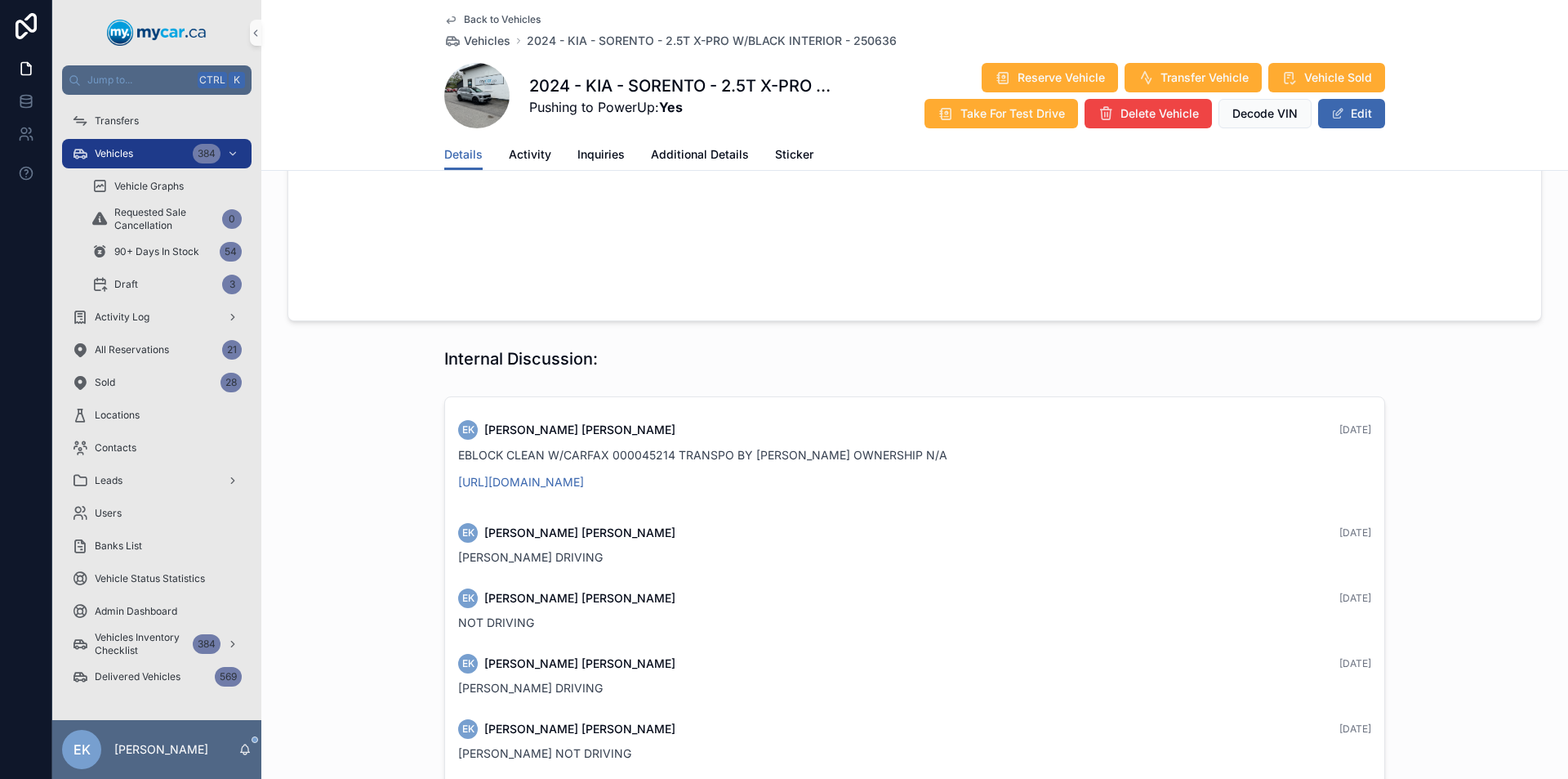
scroll to position [1575, 0]
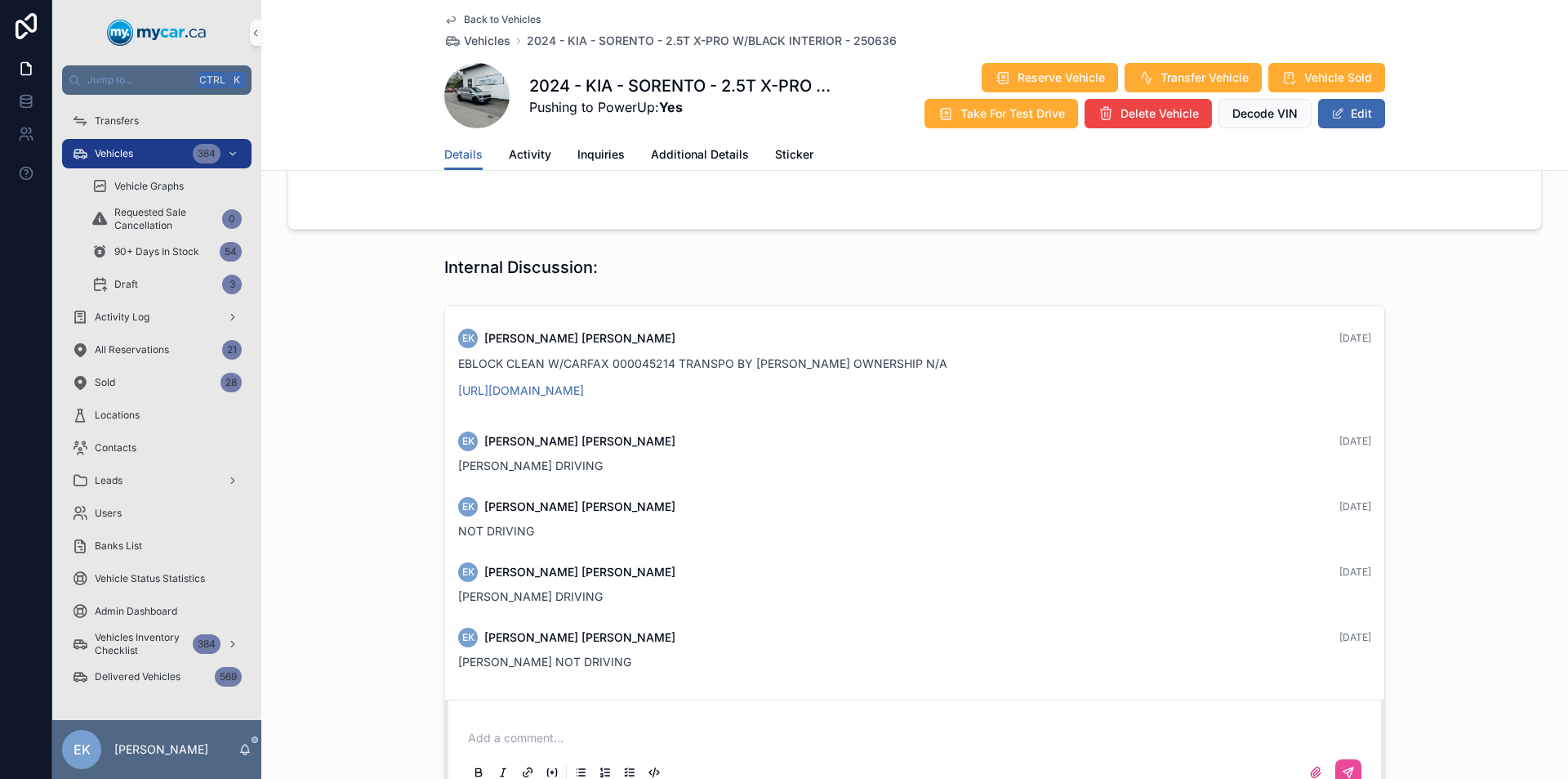
click at [517, 729] on p "scrollable content" at bounding box center [917, 737] width 900 height 17
click at [1343, 765] on icon "scrollable content" at bounding box center [1348, 771] width 13 height 13
click at [147, 156] on div "Vehicles 384" at bounding box center [156, 153] width 170 height 26
